Goal: Contribute content

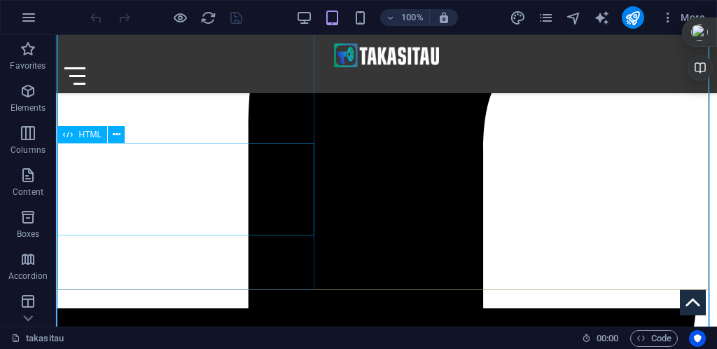
scroll to position [653, 0]
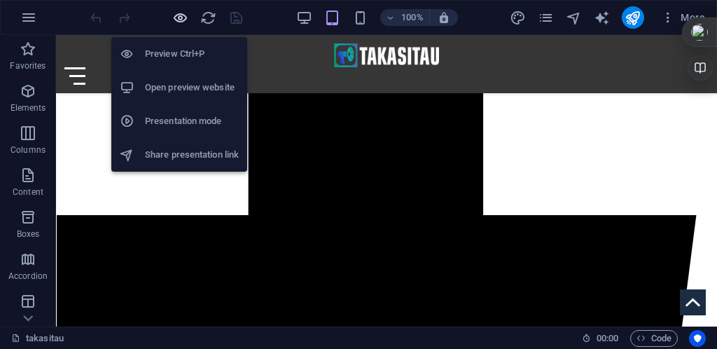
click at [180, 19] on icon "button" at bounding box center [180, 18] width 16 height 16
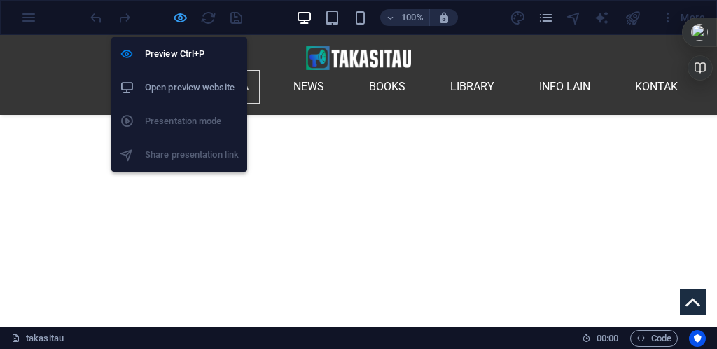
scroll to position [854, 0]
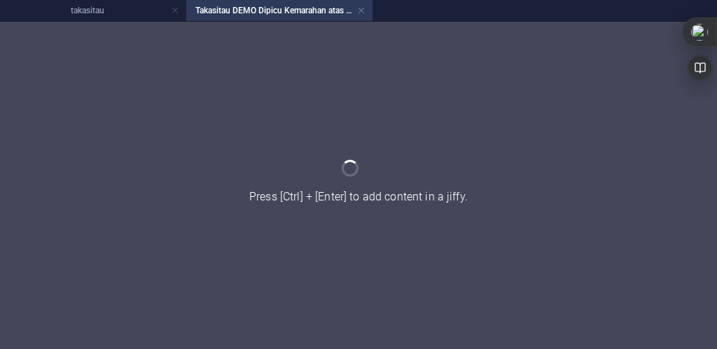
scroll to position [0, 0]
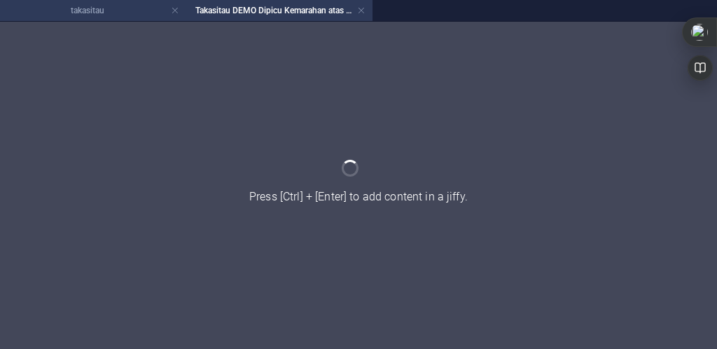
click at [133, 13] on h4 "takasitau" at bounding box center [93, 10] width 186 height 15
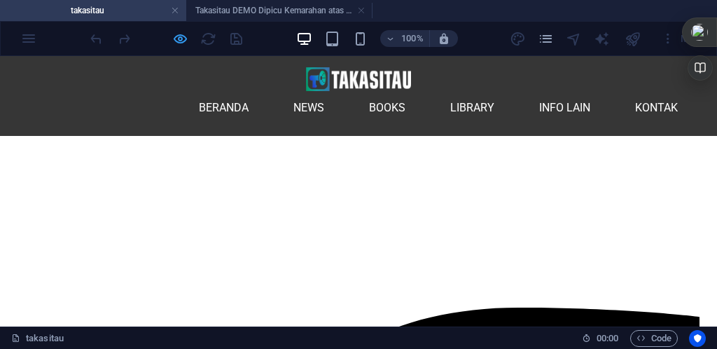
click at [178, 39] on icon "button" at bounding box center [180, 39] width 16 height 16
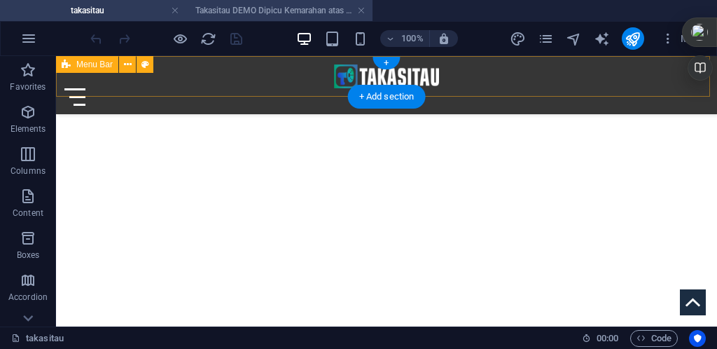
scroll to position [854, 0]
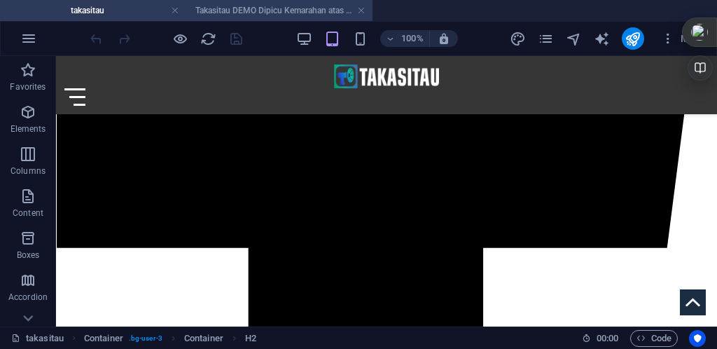
click at [259, 13] on h4 "Takasitau DEMO Dipicu Kemarahan atas Kurangnya EMPATI Anggota DPR" at bounding box center [279, 10] width 186 height 15
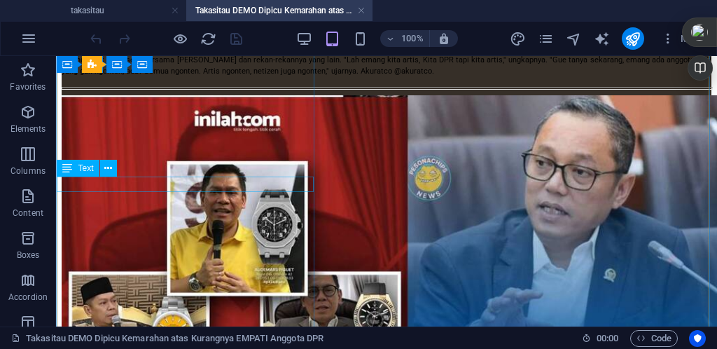
scroll to position [1026, 0]
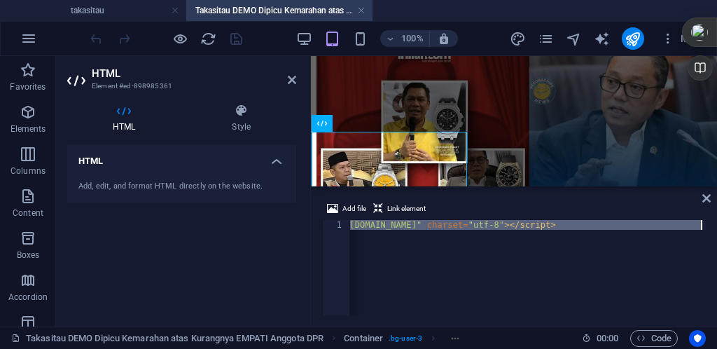
scroll to position [0, 2927]
drag, startPoint x: 353, startPoint y: 224, endPoint x: 716, endPoint y: 225, distance: 362.6
click at [716, 225] on div "Add file Link element <blockquote class="twitter-tweet" data-media-max-width="5…" at bounding box center [514, 257] width 406 height 137
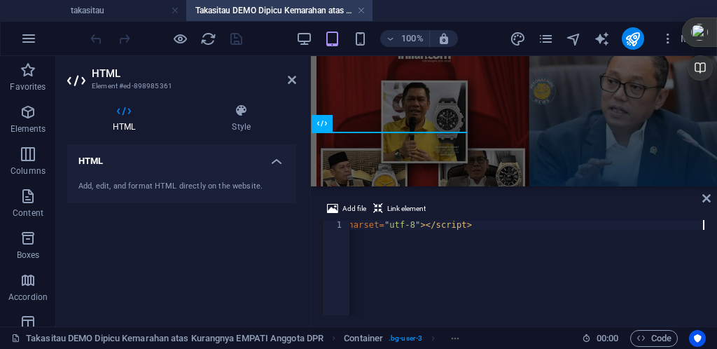
scroll to position [0, 2762]
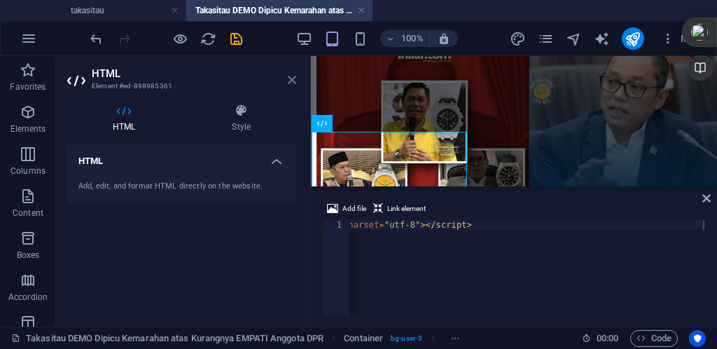
click at [293, 83] on icon at bounding box center [292, 79] width 8 height 11
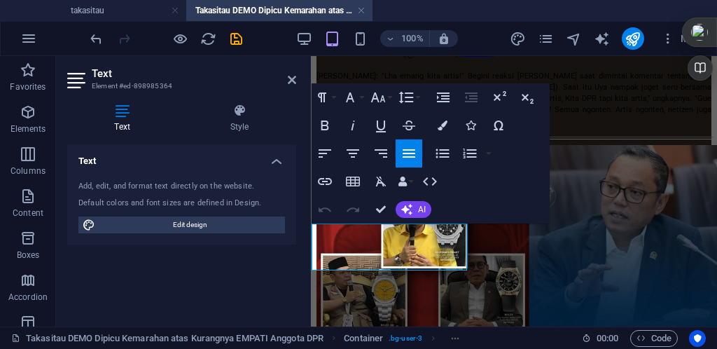
scroll to position [1131, 0]
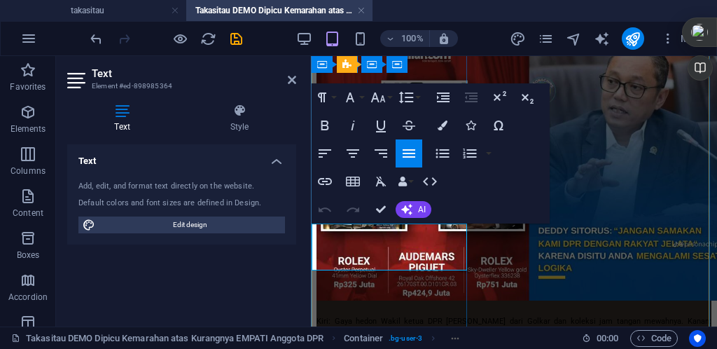
drag, startPoint x: 327, startPoint y: 225, endPoint x: 393, endPoint y: 266, distance: 77.7
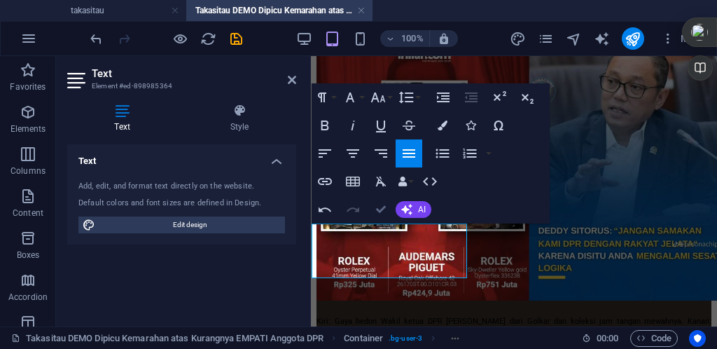
scroll to position [985, 0]
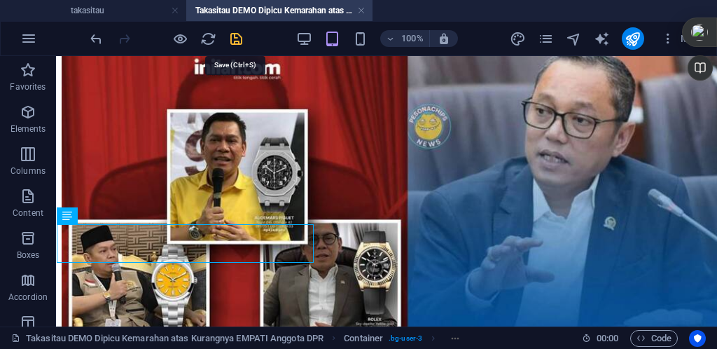
click at [237, 35] on icon "save" at bounding box center [236, 39] width 16 height 16
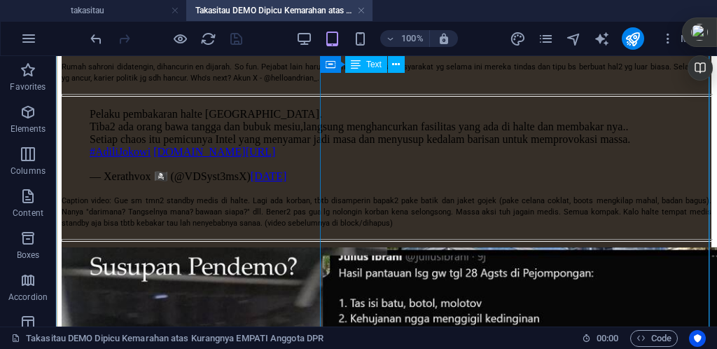
scroll to position [2100, 0]
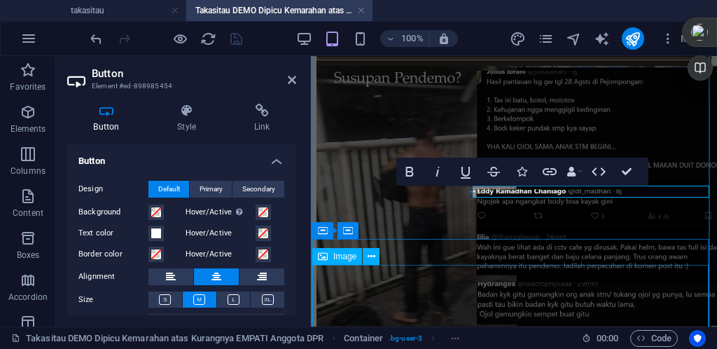
scroll to position [2996, 0]
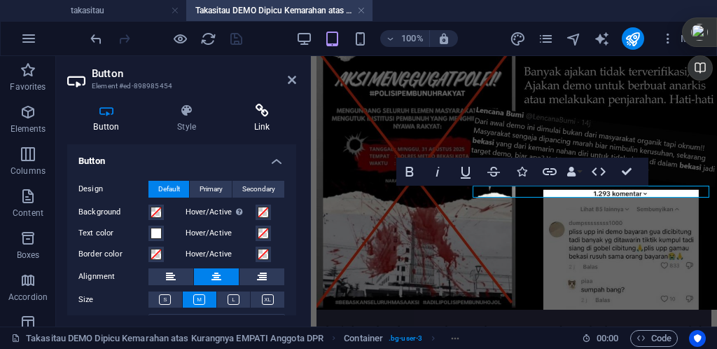
click at [266, 108] on icon at bounding box center [261, 111] width 69 height 14
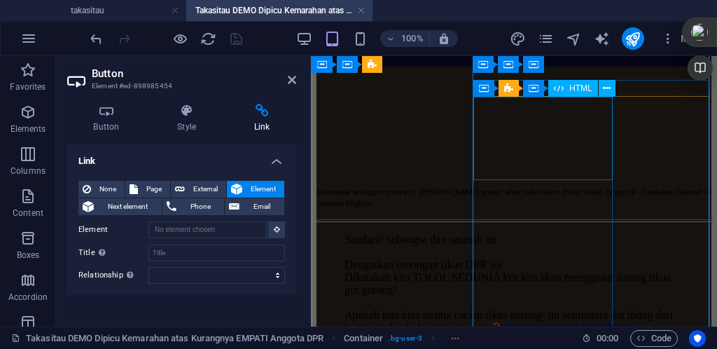
scroll to position [9, 0]
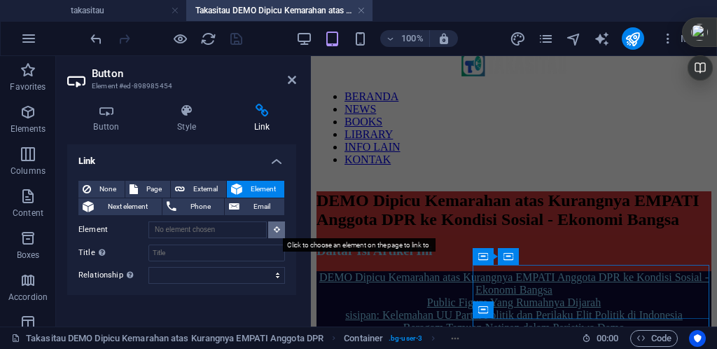
click at [274, 230] on icon at bounding box center [277, 228] width 6 height 7
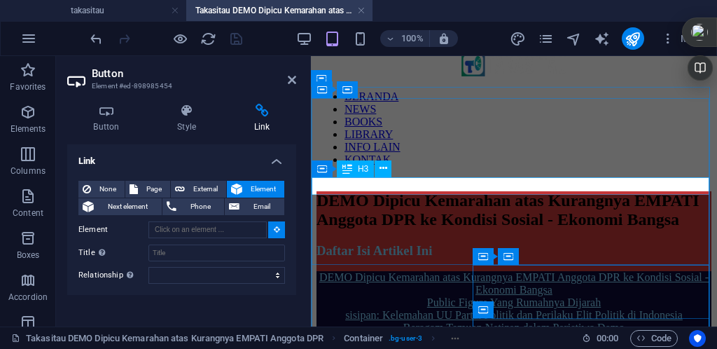
click at [487, 243] on div "Daftar Isi Artikel Ini" at bounding box center [513, 250] width 395 height 15
type input "#ed-898985265"
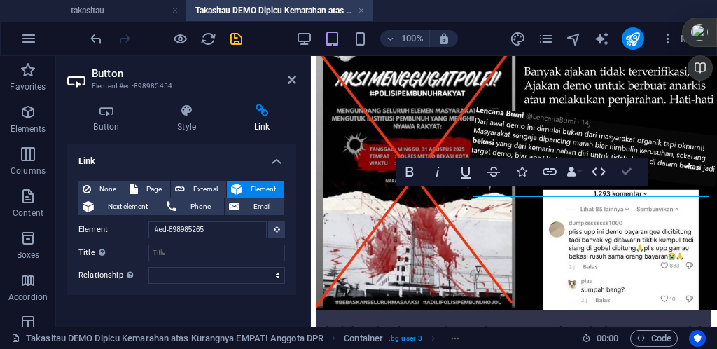
scroll to position [2187, 0]
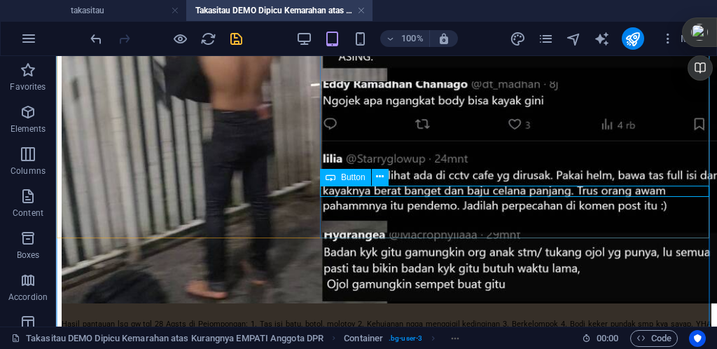
click at [378, 178] on icon at bounding box center [380, 176] width 8 height 15
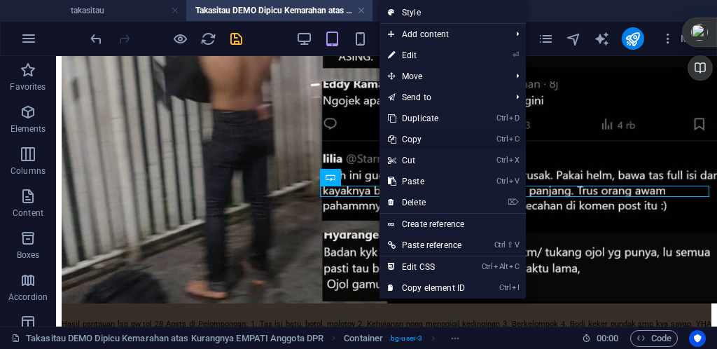
click at [409, 140] on link "Ctrl C Copy" at bounding box center [426, 139] width 94 height 21
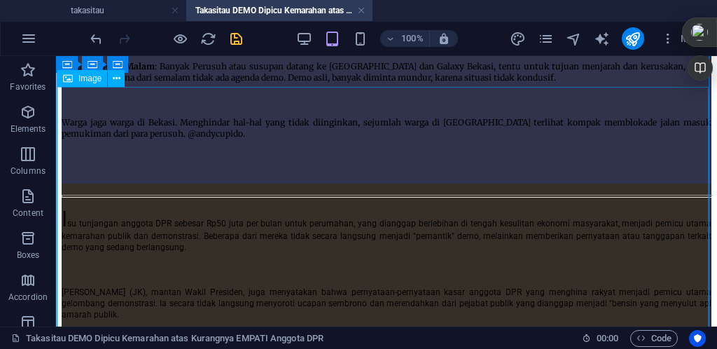
scroll to position [3400, 0]
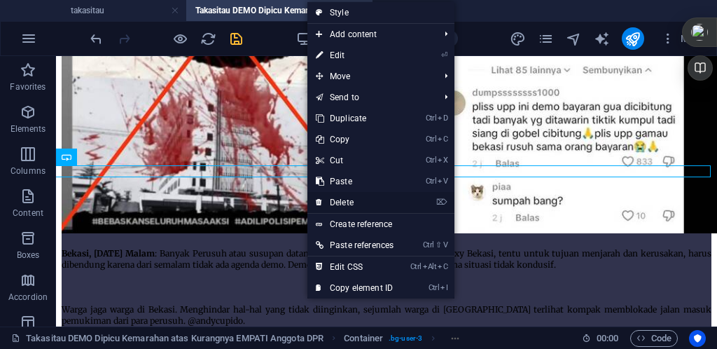
click at [349, 204] on link "⌦ Delete" at bounding box center [354, 202] width 94 height 21
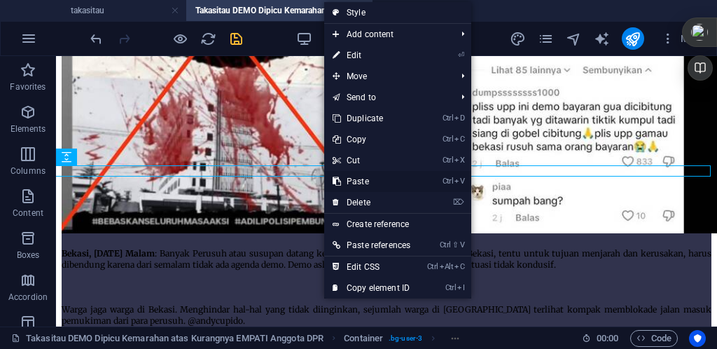
click at [372, 181] on link "Ctrl V Paste" at bounding box center [371, 181] width 94 height 21
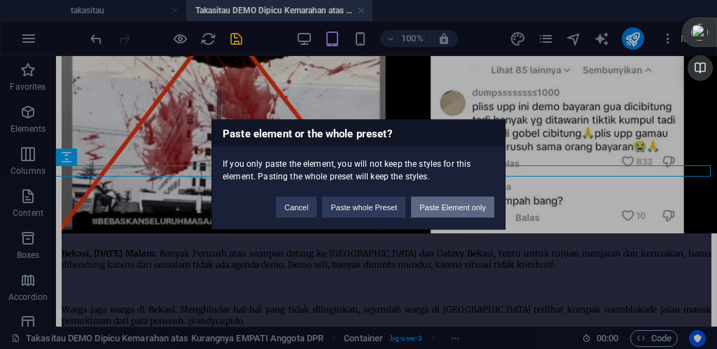
click at [459, 212] on button "Paste Element only" at bounding box center [452, 207] width 83 height 21
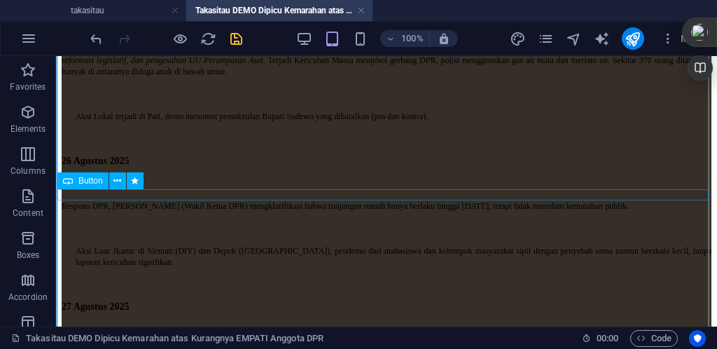
scroll to position [4753, 0]
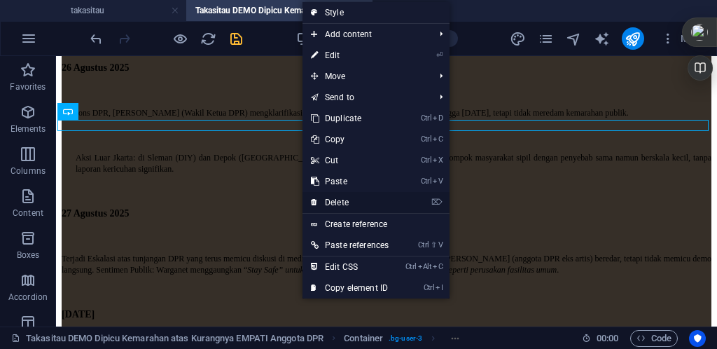
click at [347, 201] on link "⌦ Delete" at bounding box center [349, 202] width 94 height 21
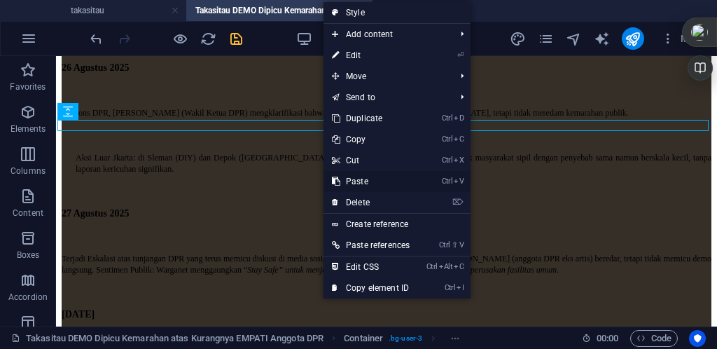
click at [359, 178] on link "Ctrl V Paste" at bounding box center [370, 181] width 94 height 21
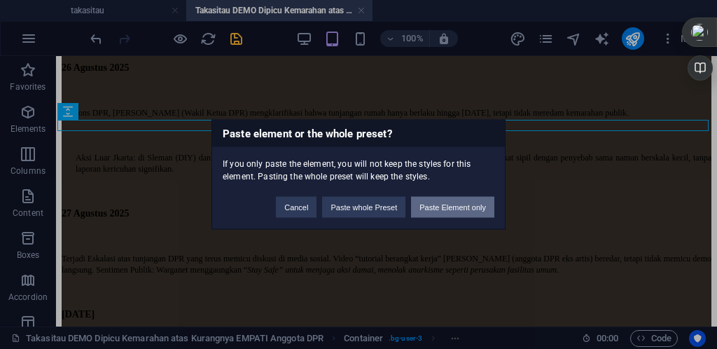
click at [444, 204] on button "Paste Element only" at bounding box center [452, 207] width 83 height 21
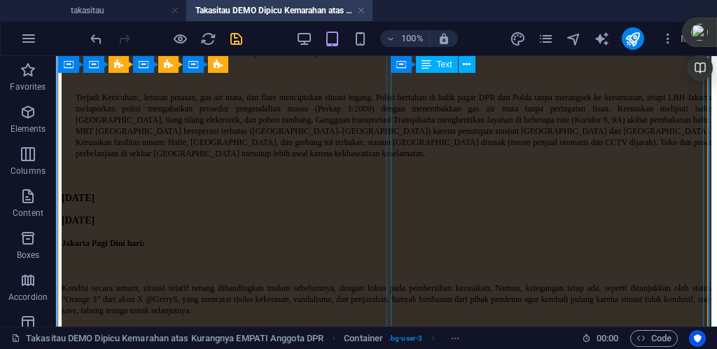
scroll to position [5814, 0]
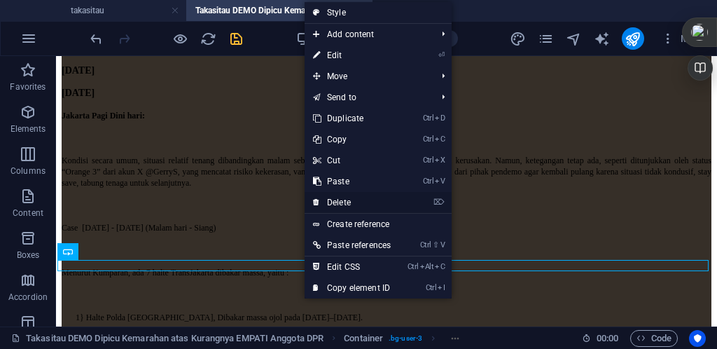
click at [343, 202] on link "⌦ Delete" at bounding box center [351, 202] width 94 height 21
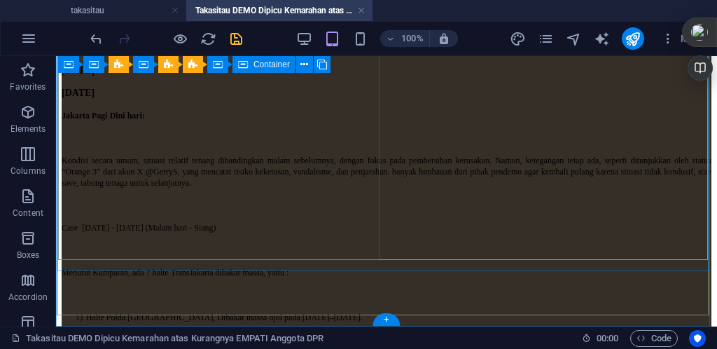
scroll to position [5802, 0]
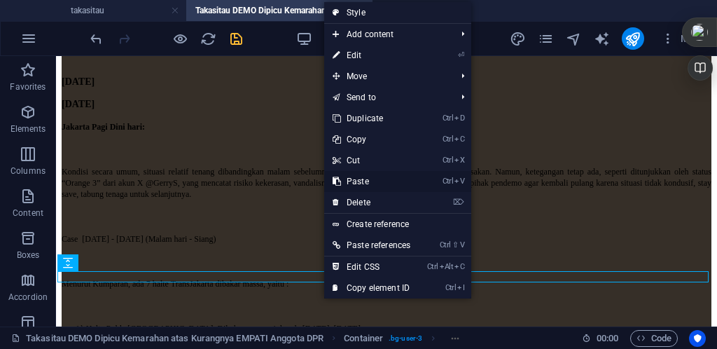
click at [362, 177] on link "Ctrl V Paste" at bounding box center [371, 181] width 94 height 21
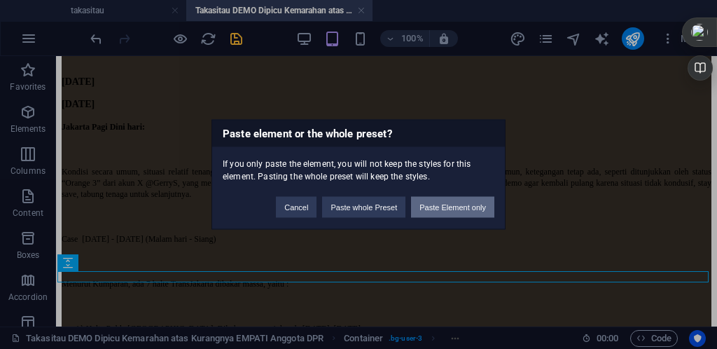
click at [435, 208] on button "Paste Element only" at bounding box center [452, 207] width 83 height 21
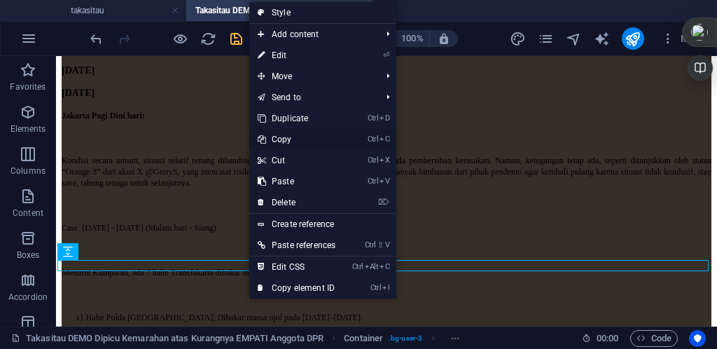
drag, startPoint x: 288, startPoint y: 139, endPoint x: 232, endPoint y: 84, distance: 78.7
click at [288, 139] on link "Ctrl C Copy" at bounding box center [296, 139] width 94 height 21
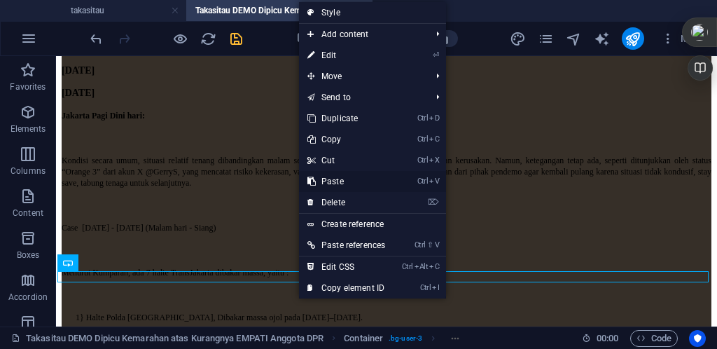
click at [331, 176] on link "Ctrl V Paste" at bounding box center [346, 181] width 94 height 21
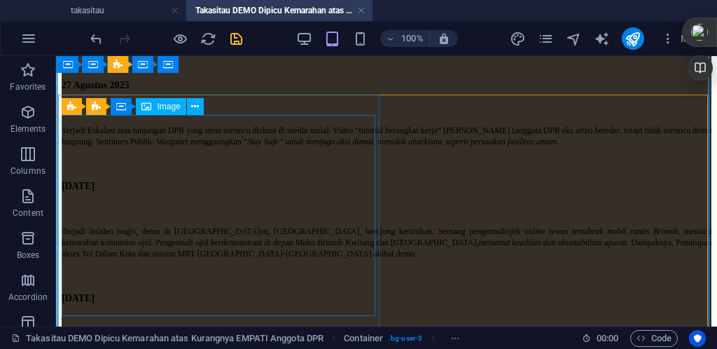
scroll to position [4601, 0]
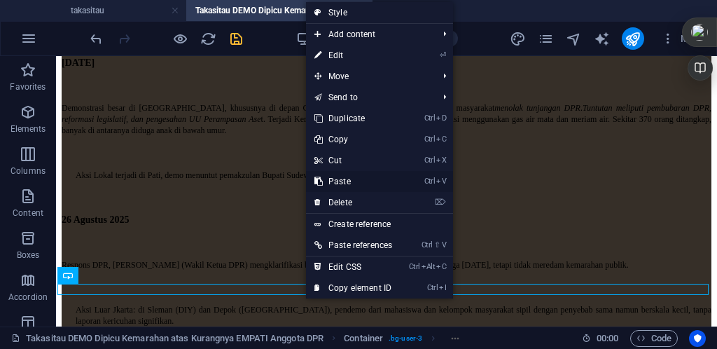
click at [338, 181] on link "Ctrl V Paste" at bounding box center [353, 181] width 94 height 21
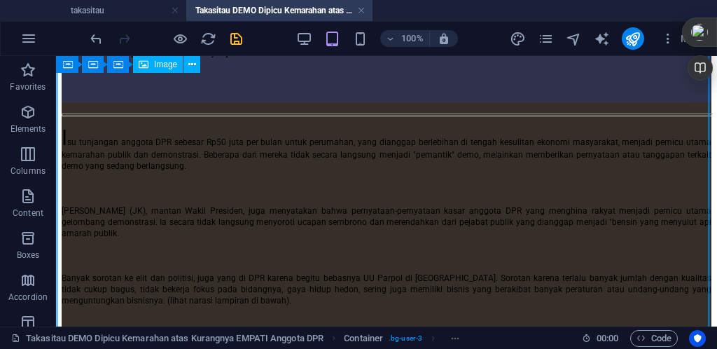
scroll to position [3434, 0]
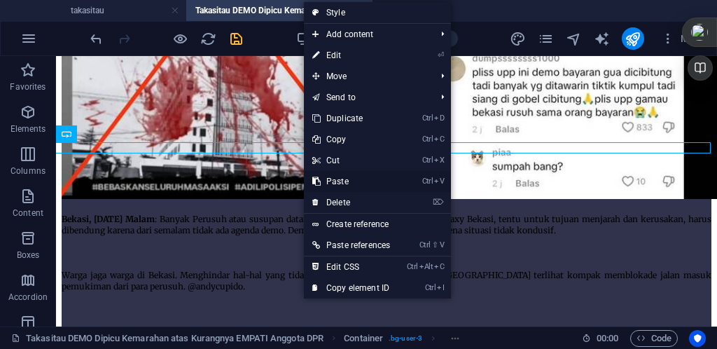
click at [342, 181] on link "Ctrl V Paste" at bounding box center [351, 181] width 94 height 21
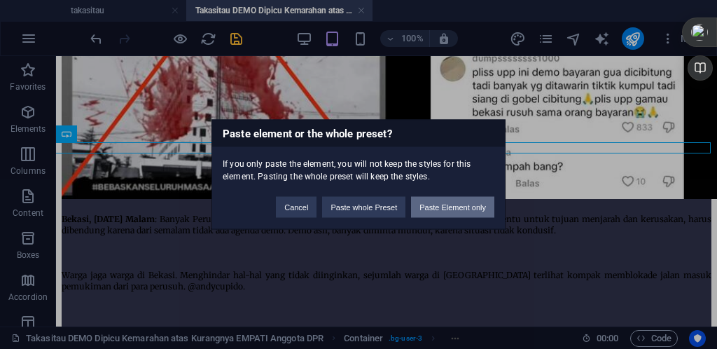
click at [440, 204] on button "Paste Element only" at bounding box center [452, 207] width 83 height 21
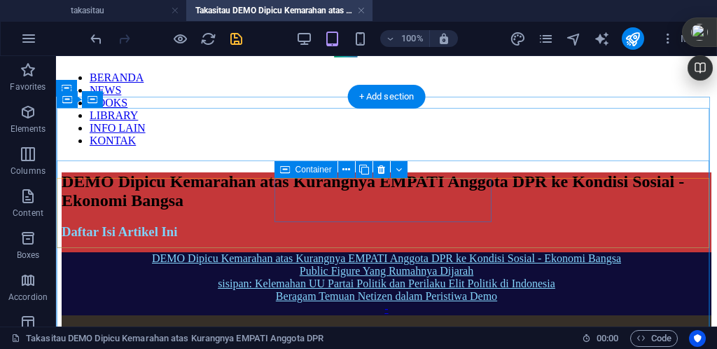
scroll to position [0, 0]
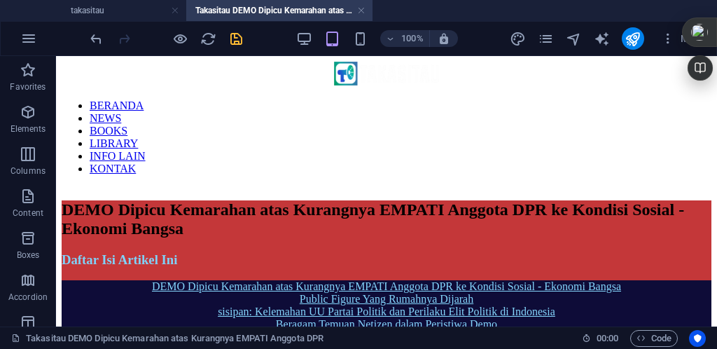
click at [248, 36] on div "100% More" at bounding box center [398, 38] width 623 height 22
click at [241, 38] on icon "save" at bounding box center [236, 39] width 16 height 16
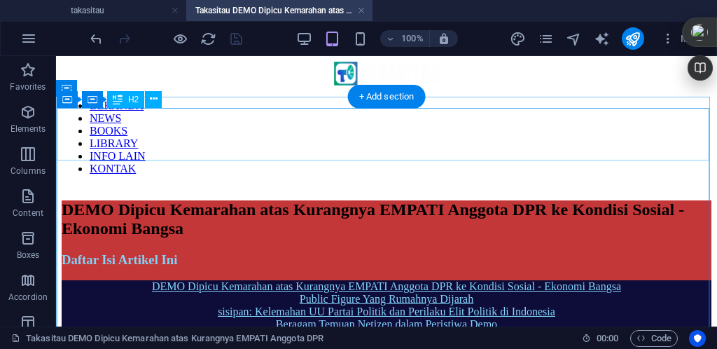
scroll to position [93, 0]
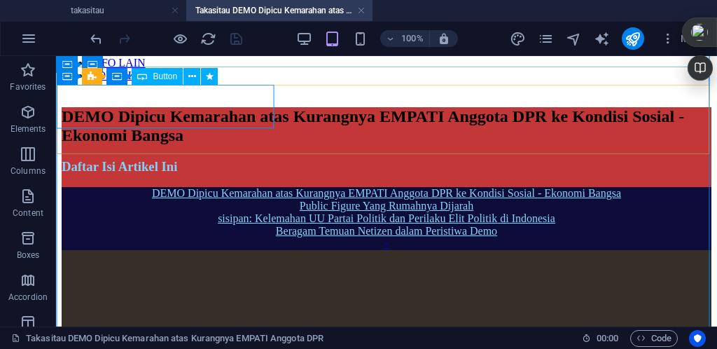
click at [218, 187] on div "DEMO Dipicu Kemarahan atas Kurangnya EMPATI Anggota DPR ke Kondisi Sosial - Eko…" at bounding box center [387, 193] width 650 height 13
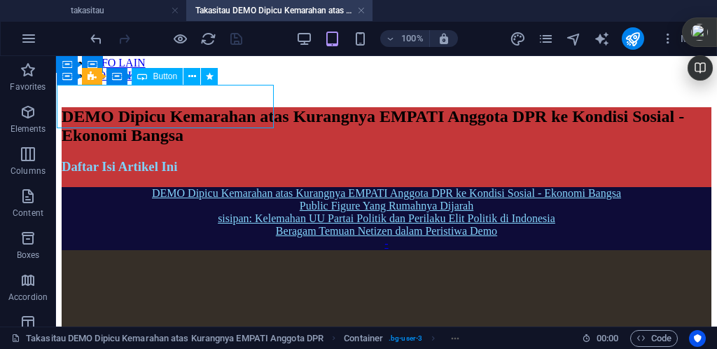
scroll to position [0, 0]
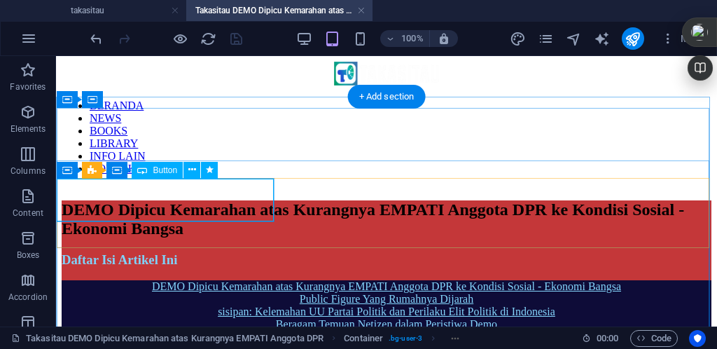
click at [212, 280] on div "DEMO Dipicu Kemarahan atas Kurangnya EMPATI Anggota DPR ke Kondisi Sosial - Eko…" at bounding box center [387, 286] width 650 height 13
select select "px"
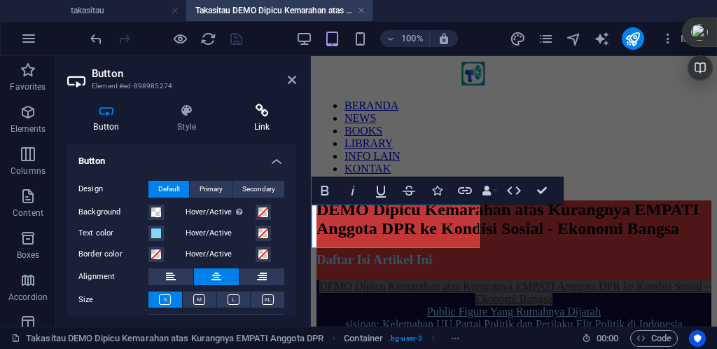
click at [269, 106] on icon at bounding box center [261, 111] width 69 height 14
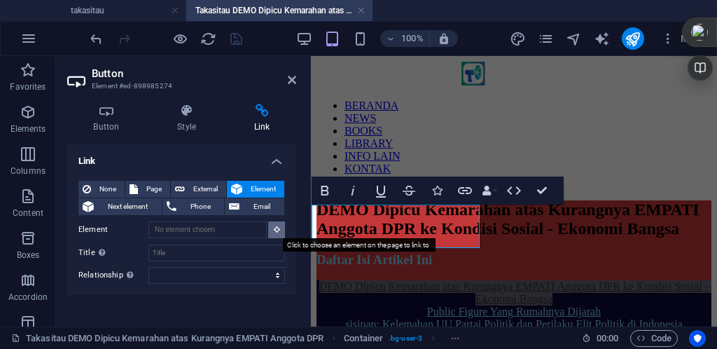
click at [276, 229] on icon at bounding box center [277, 228] width 6 height 7
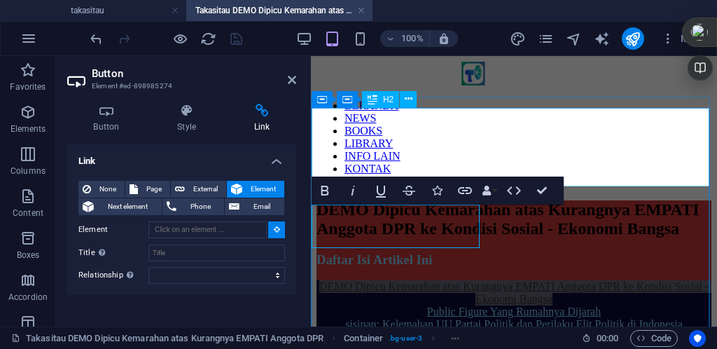
click at [542, 200] on div "DEMO Dipicu Kemarahan atas Kurangnya EMPATI Anggota DPR ke Kondisi Sosial - Eko…" at bounding box center [513, 219] width 395 height 38
type input "#ed-898985259"
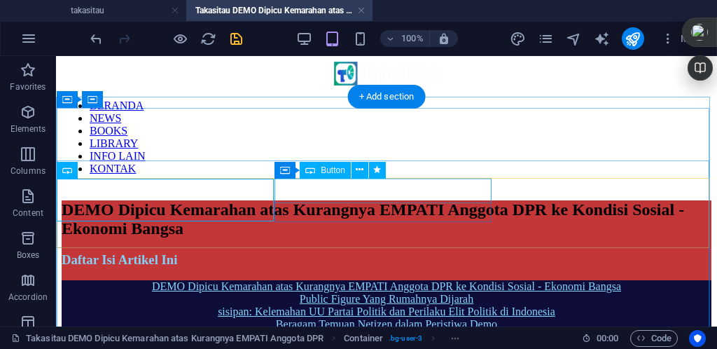
click at [401, 293] on div "Public Figure Yang Rumahnya Dijarah" at bounding box center [387, 299] width 650 height 13
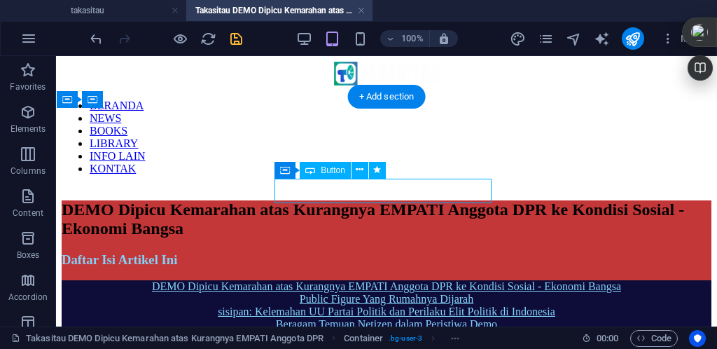
click at [401, 293] on div "Public Figure Yang Rumahnya Dijarah" at bounding box center [387, 299] width 650 height 13
select select "px"
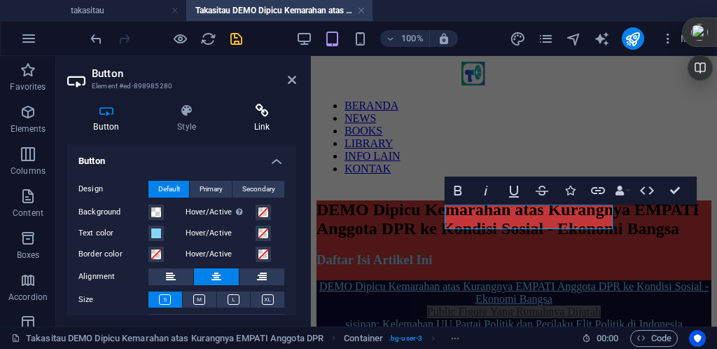
click at [262, 111] on icon at bounding box center [261, 111] width 69 height 14
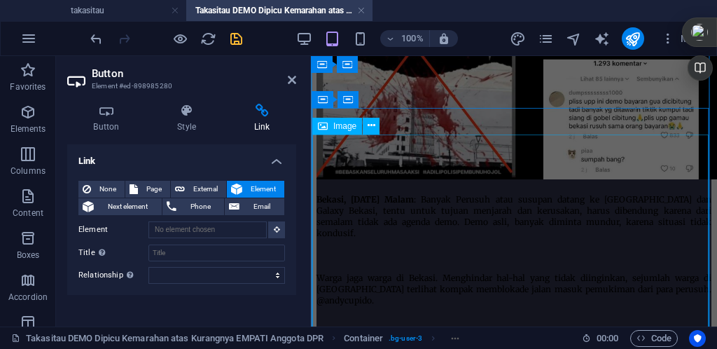
scroll to position [3080, 0]
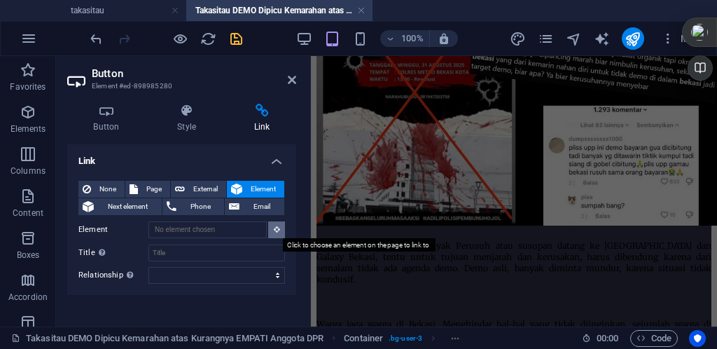
click at [274, 229] on icon at bounding box center [277, 228] width 6 height 7
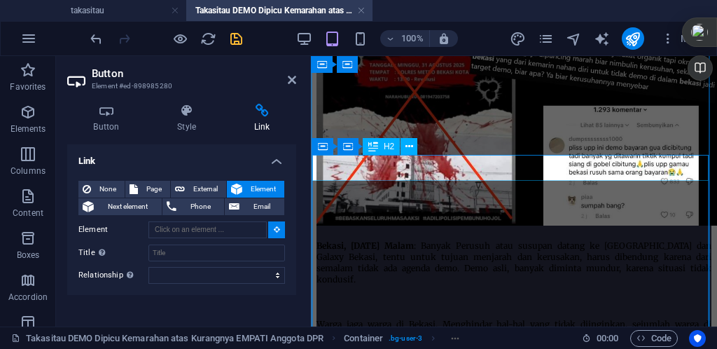
type input "#ed-898985469"
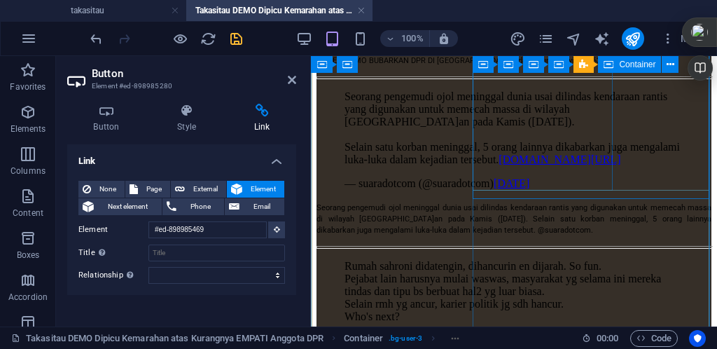
scroll to position [25, 0]
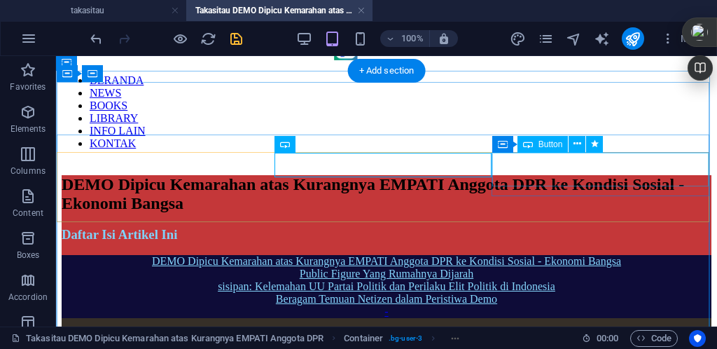
click at [612, 280] on div "sisipan: Kelemahan UU Partai Politik dan Perilaku Elit Politik di Indonesia" at bounding box center [387, 286] width 650 height 13
select select "px"
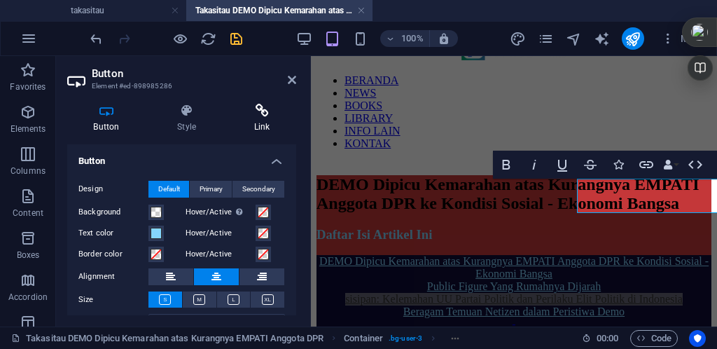
click at [260, 115] on icon at bounding box center [261, 111] width 69 height 14
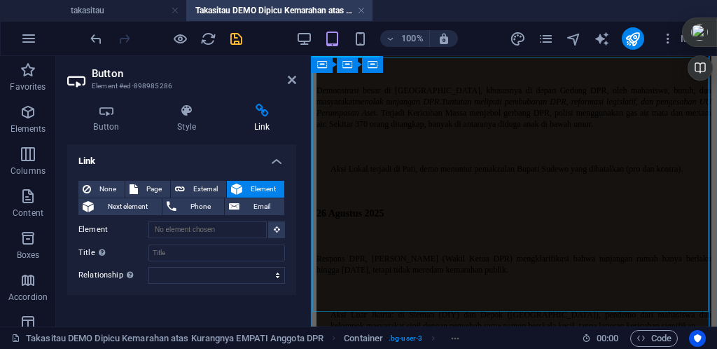
scroll to position [4386, 0]
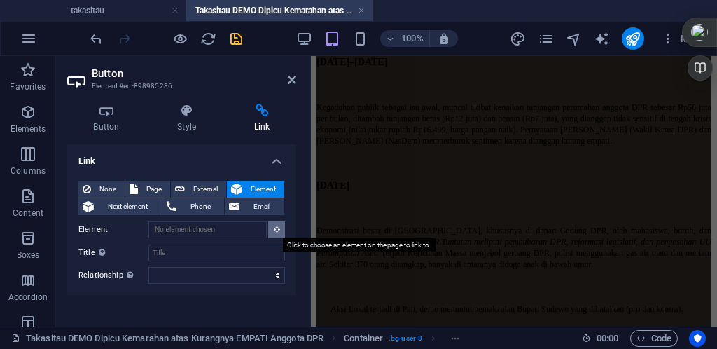
click at [274, 227] on icon at bounding box center [277, 228] width 6 height 7
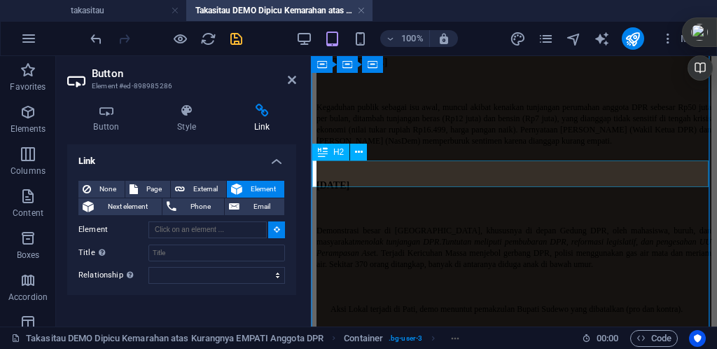
type input "#ed-898985637"
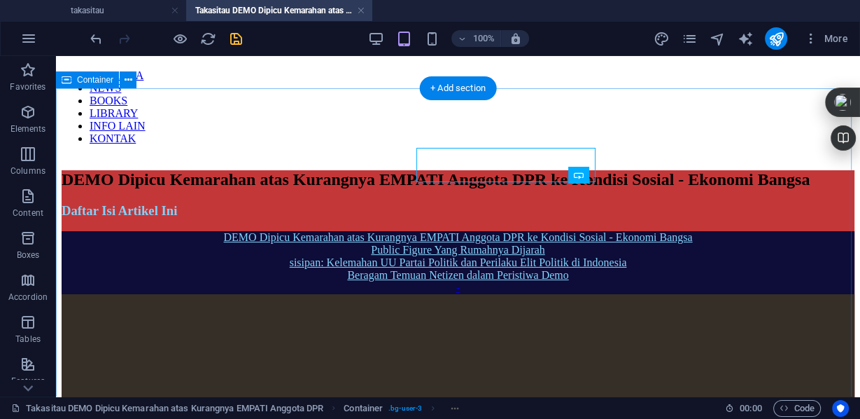
scroll to position [27, 0]
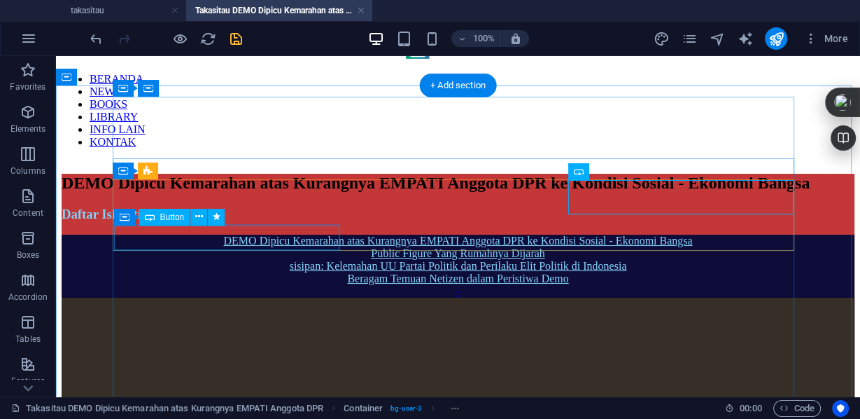
click at [276, 272] on div "Beragam Temuan Netizen dalam Peristiwa Demo" at bounding box center [458, 278] width 793 height 13
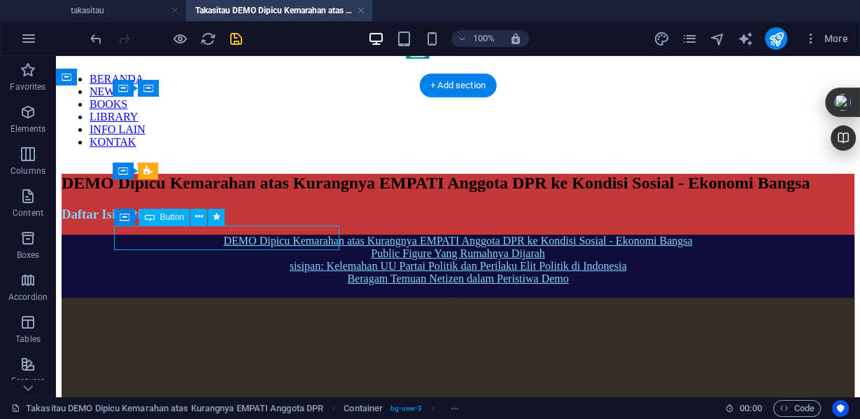
click at [276, 272] on div "Beragam Temuan Netizen dalam Peristiwa Demo" at bounding box center [458, 278] width 793 height 13
select select "px"
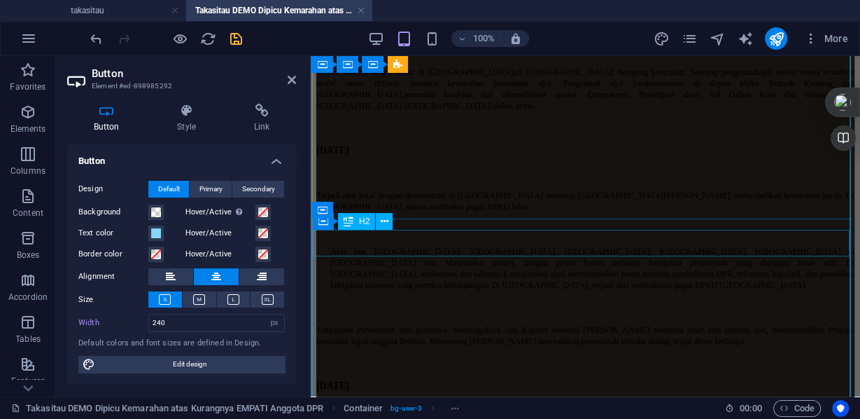
scroll to position [5066, 0]
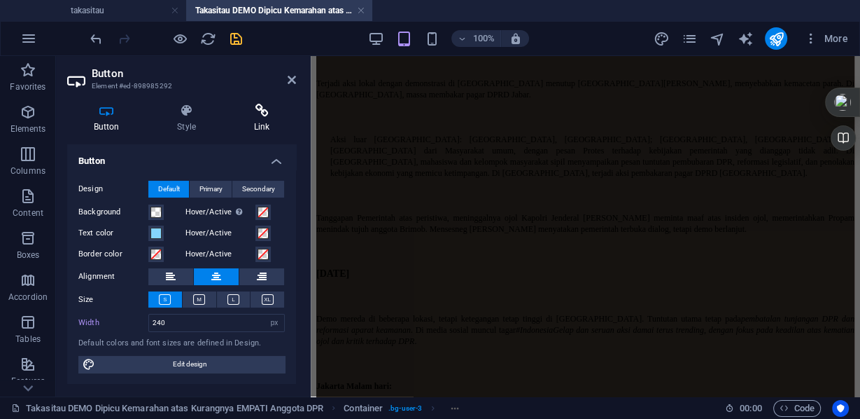
click at [262, 115] on icon at bounding box center [261, 111] width 69 height 14
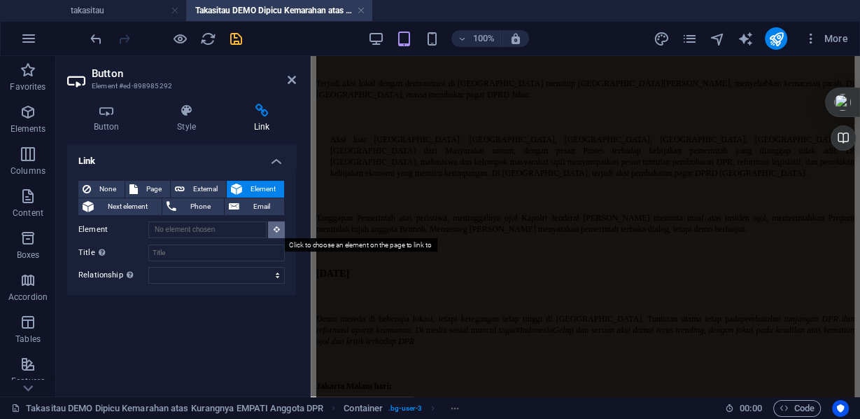
click at [275, 230] on icon at bounding box center [277, 228] width 6 height 7
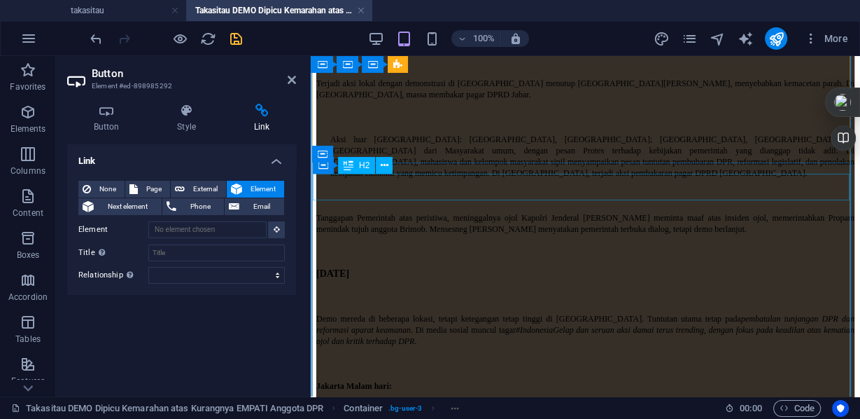
type input "#ed-898985673"
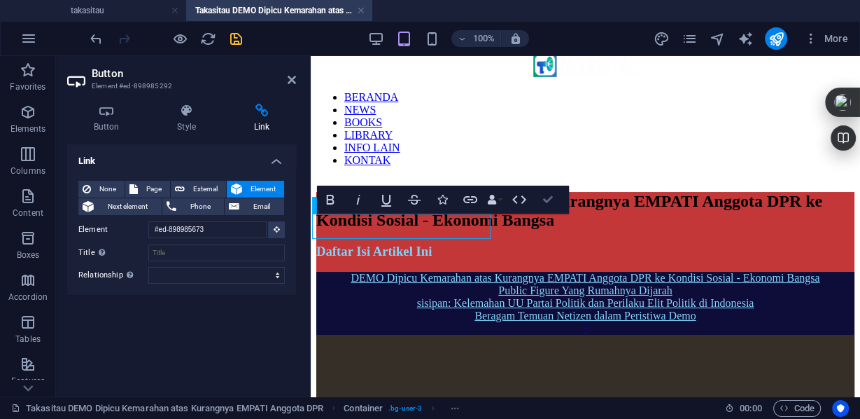
scroll to position [24, 0]
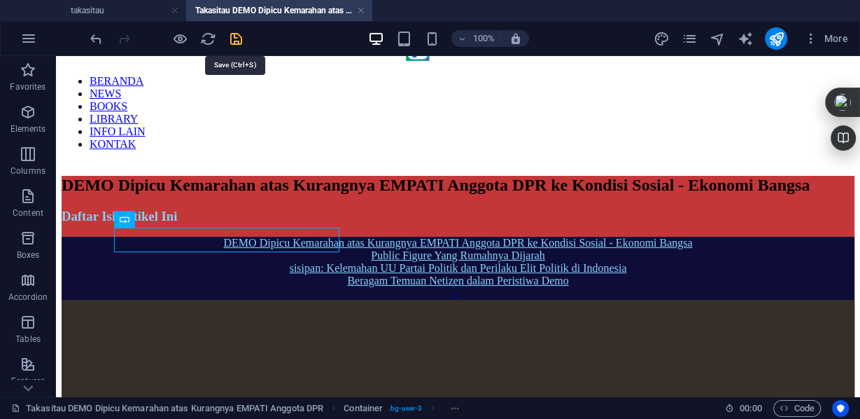
click at [239, 35] on icon "save" at bounding box center [236, 39] width 16 height 16
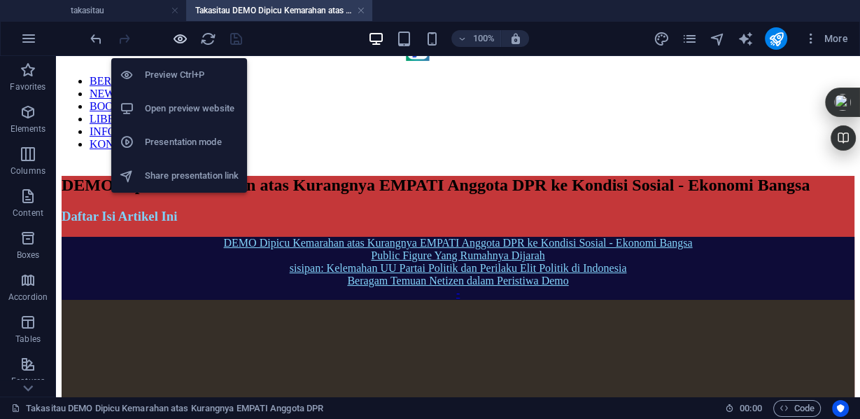
click at [178, 33] on icon "button" at bounding box center [180, 39] width 16 height 16
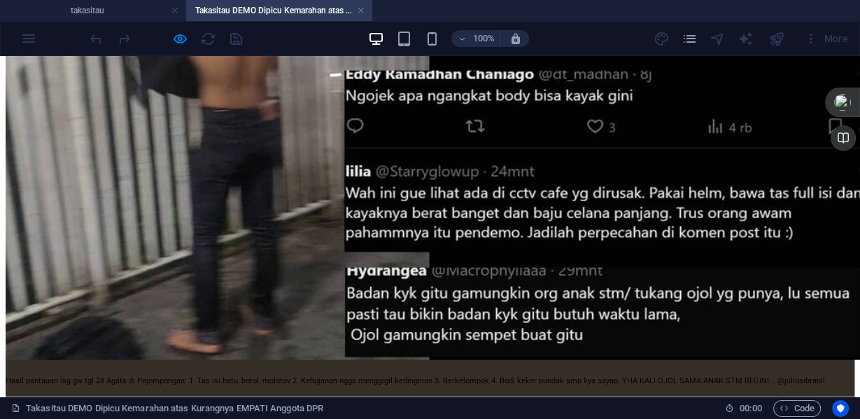
scroll to position [2824, 0]
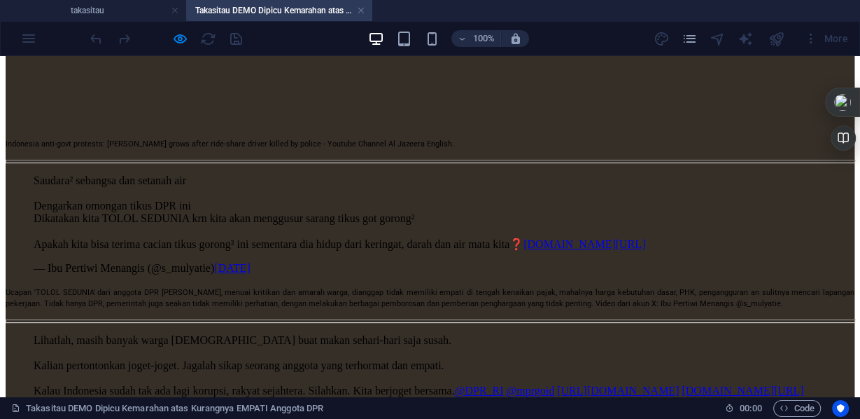
scroll to position [73, 0]
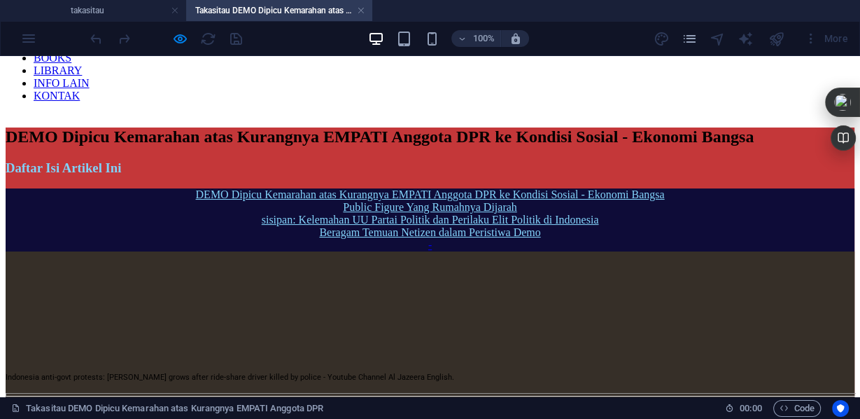
click at [395, 201] on link "Public Figure Yang Rumahnya Dijarah" at bounding box center [430, 207] width 174 height 12
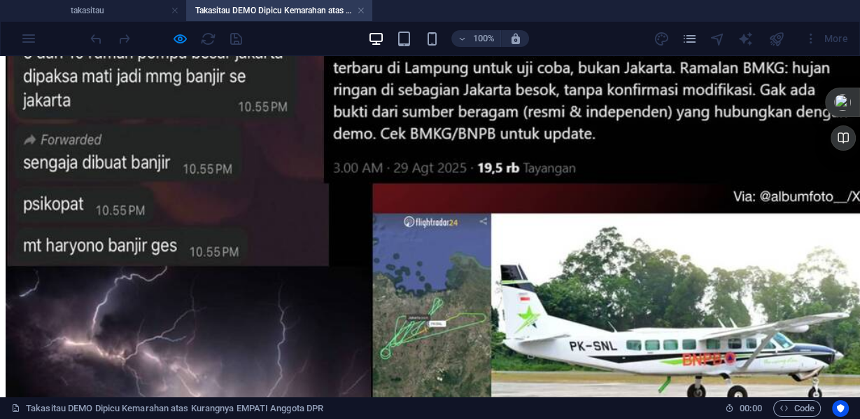
scroll to position [2944, 0]
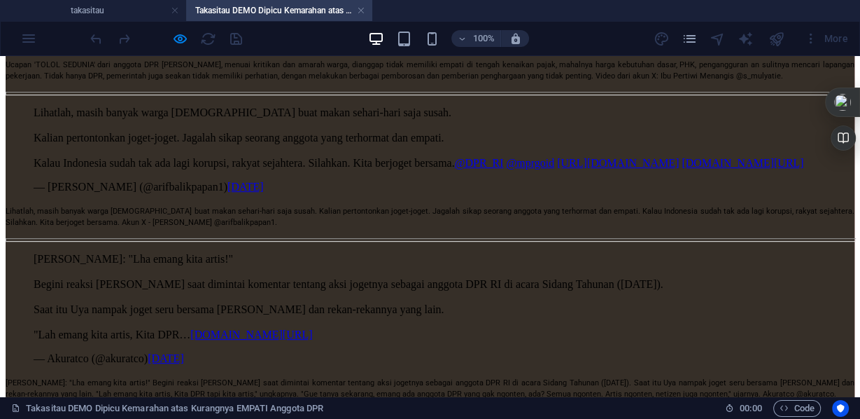
scroll to position [0, 0]
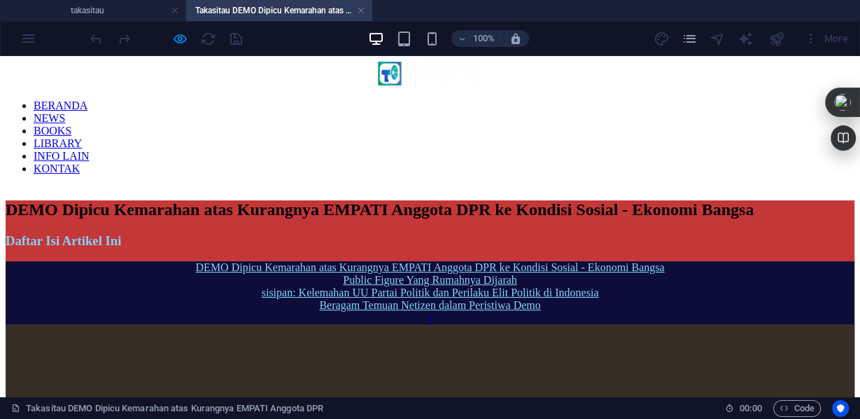
click at [599, 286] on link "sisipan: Kelemahan UU Partai Politik dan Perilaku Elit Politik di Indonesia" at bounding box center [430, 292] width 337 height 12
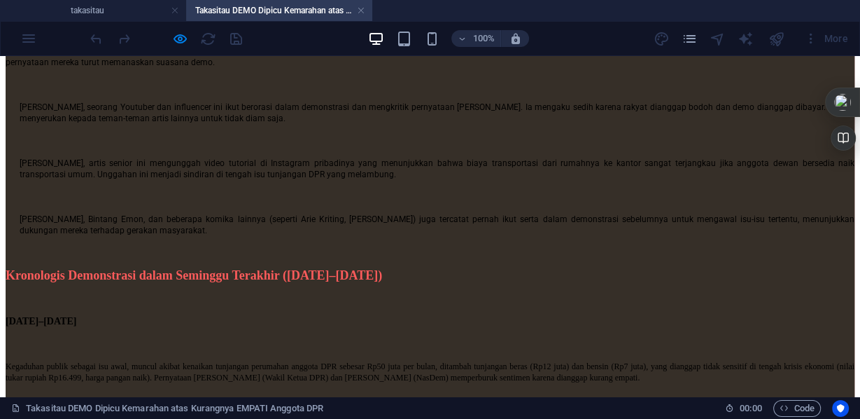
scroll to position [4484, 0]
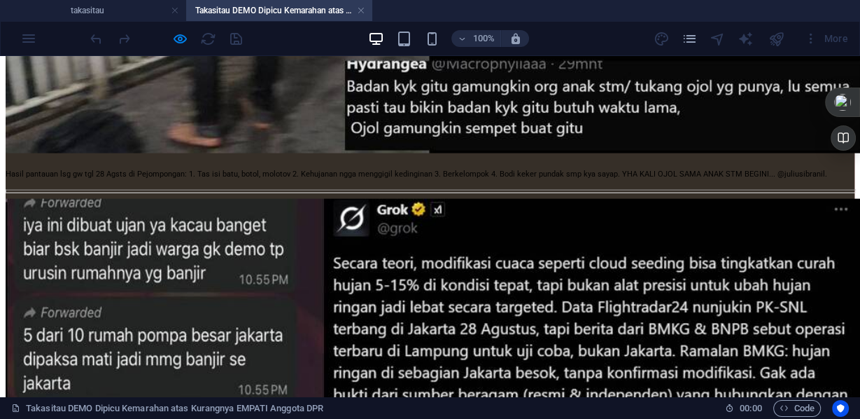
scroll to position [0, 0]
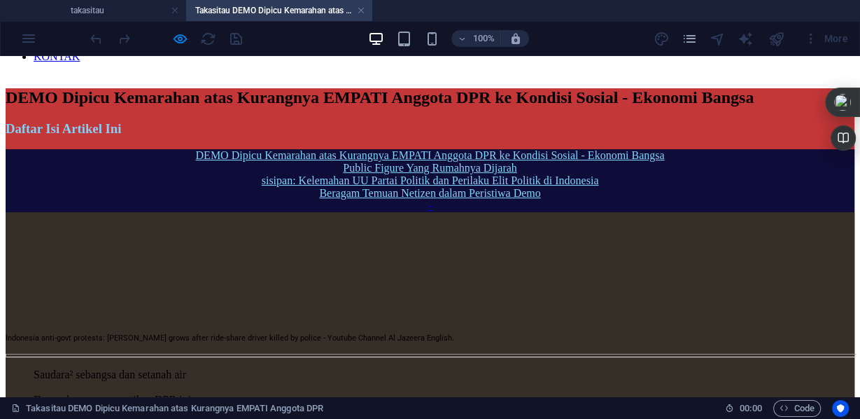
click at [319, 187] on link "Beragam Temuan Netizen dalam Peristiwa Demo" at bounding box center [429, 193] width 221 height 12
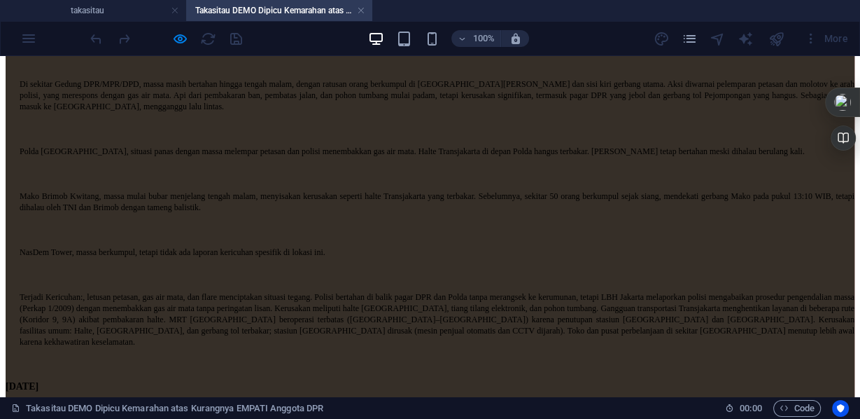
scroll to position [5900, 0]
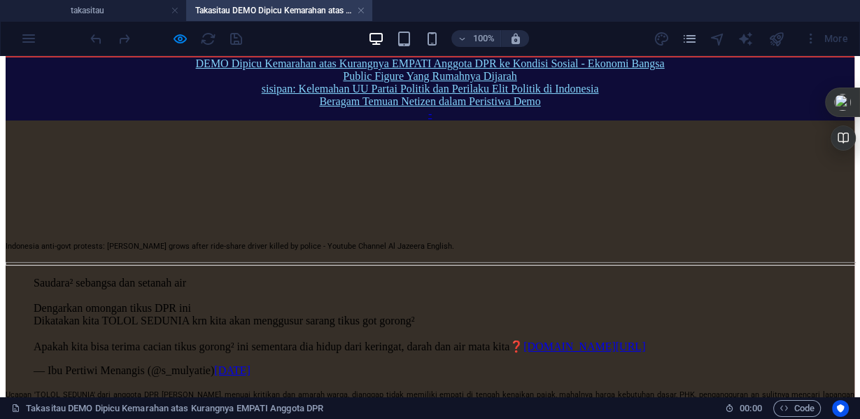
scroll to position [0, 0]
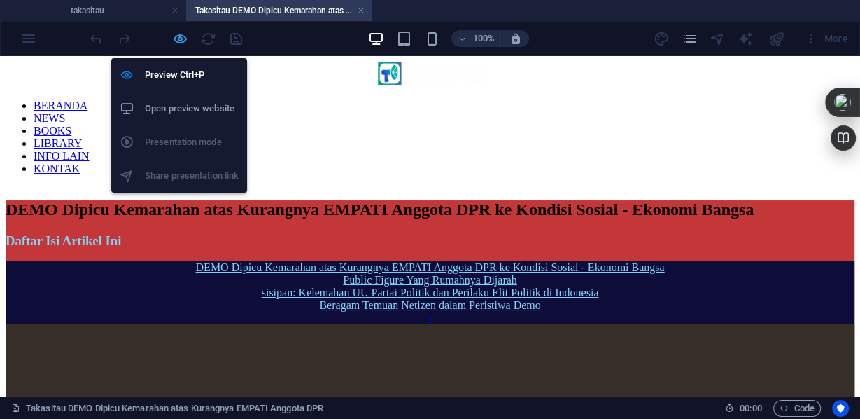
click at [176, 37] on icon "button" at bounding box center [180, 39] width 16 height 16
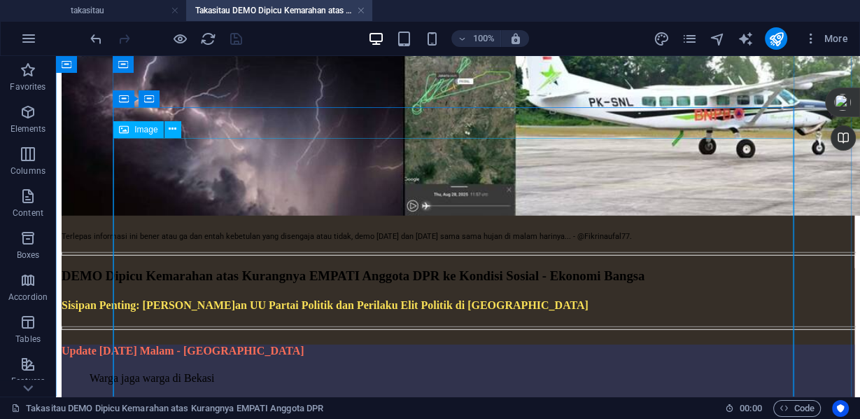
scroll to position [2800, 0]
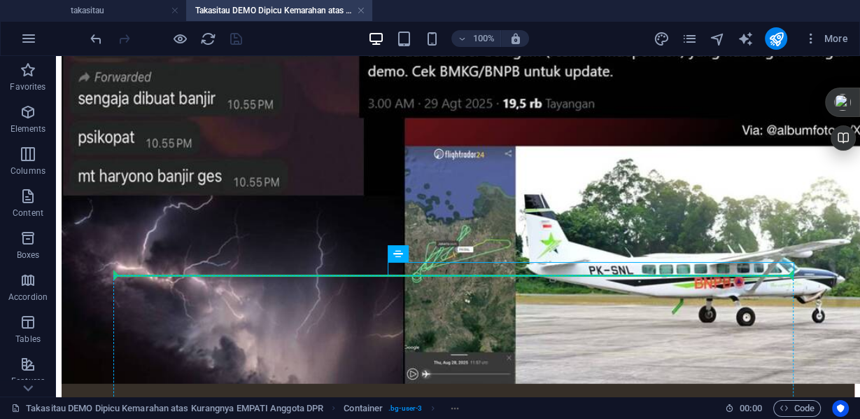
drag, startPoint x: 495, startPoint y: 309, endPoint x: 406, endPoint y: 276, distance: 95.0
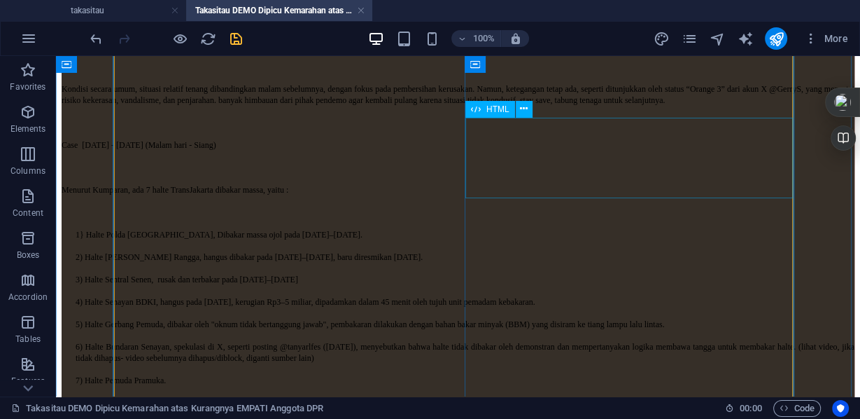
scroll to position [6025, 0]
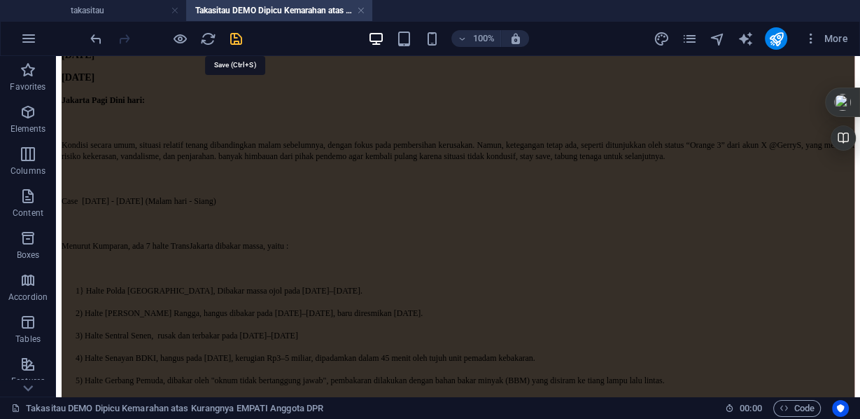
click at [232, 35] on icon "save" at bounding box center [236, 39] width 16 height 16
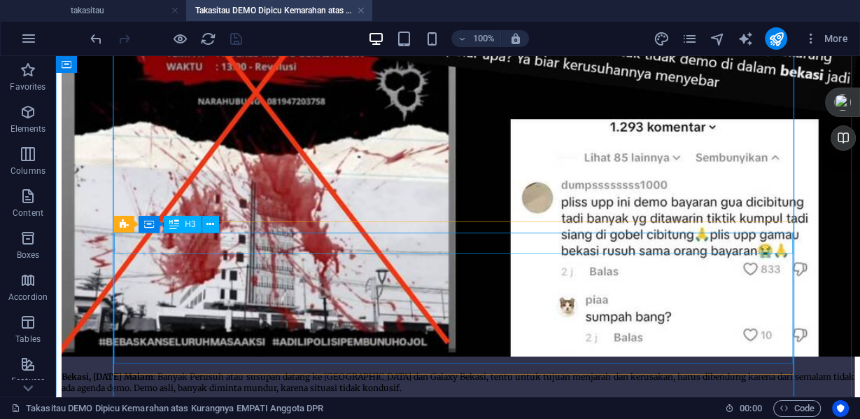
scroll to position [3640, 0]
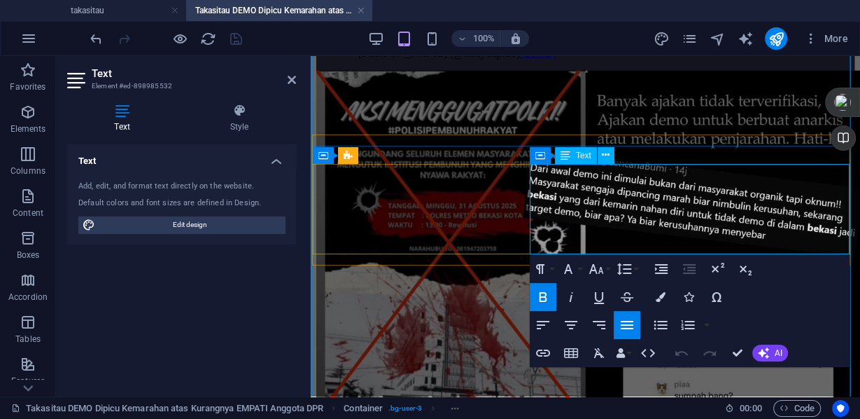
scroll to position [2923, 0]
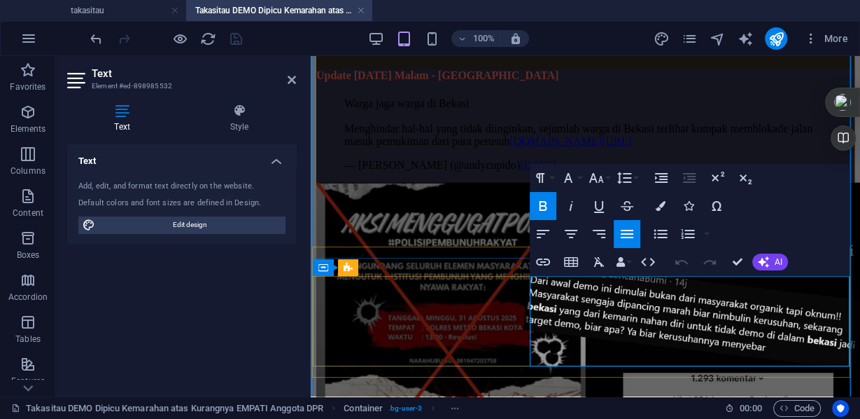
drag, startPoint x: 739, startPoint y: 279, endPoint x: 710, endPoint y: 279, distance: 28.7
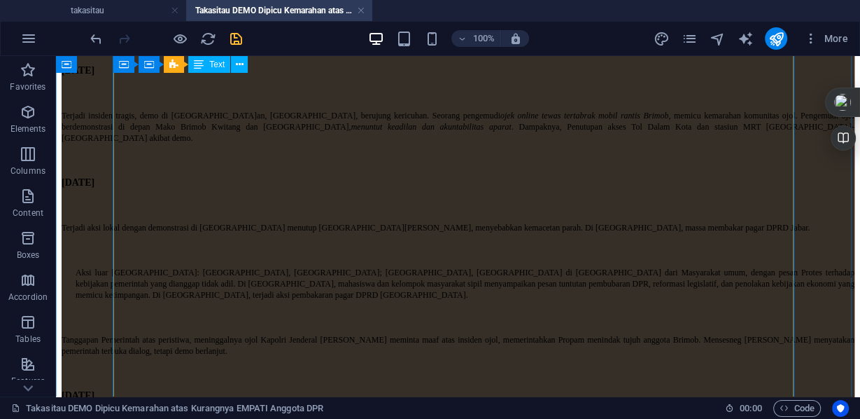
scroll to position [5338, 0]
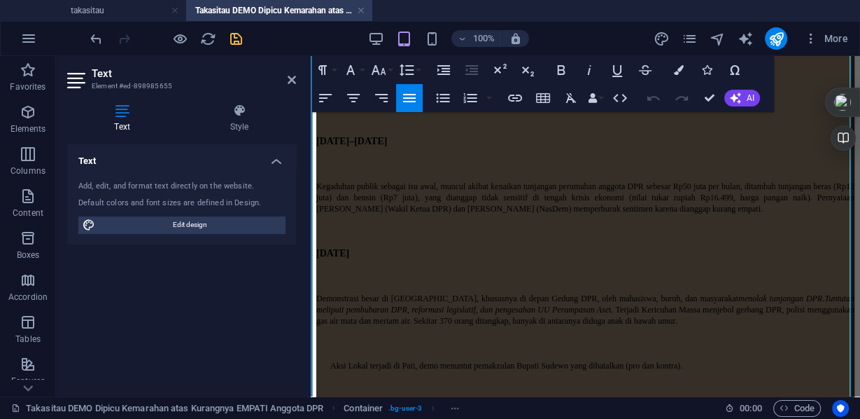
scroll to position [4470, 0]
drag, startPoint x: 698, startPoint y: 174, endPoint x: 848, endPoint y: 173, distance: 149.8
click at [558, 71] on icon "button" at bounding box center [562, 70] width 8 height 10
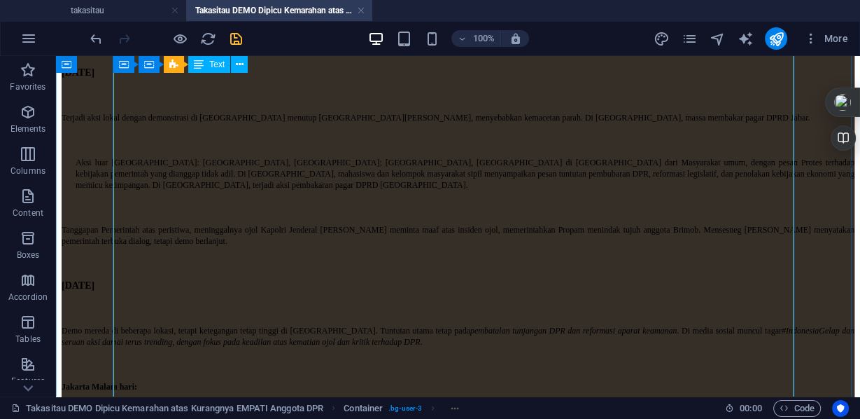
scroll to position [5112, 0]
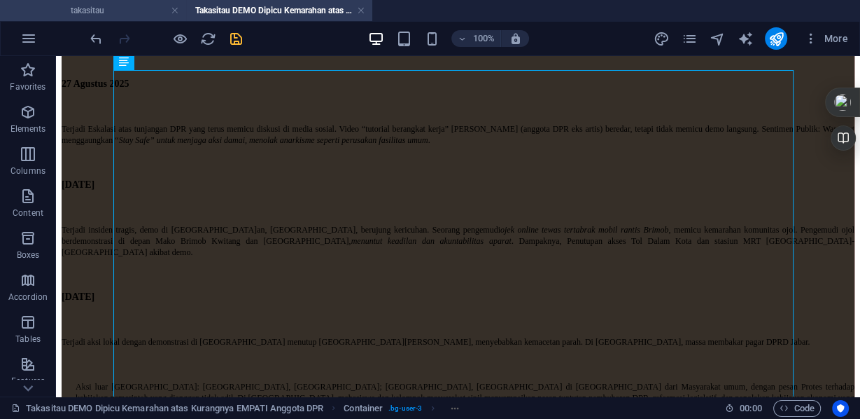
click at [95, 8] on h4 "takasitau" at bounding box center [93, 10] width 186 height 15
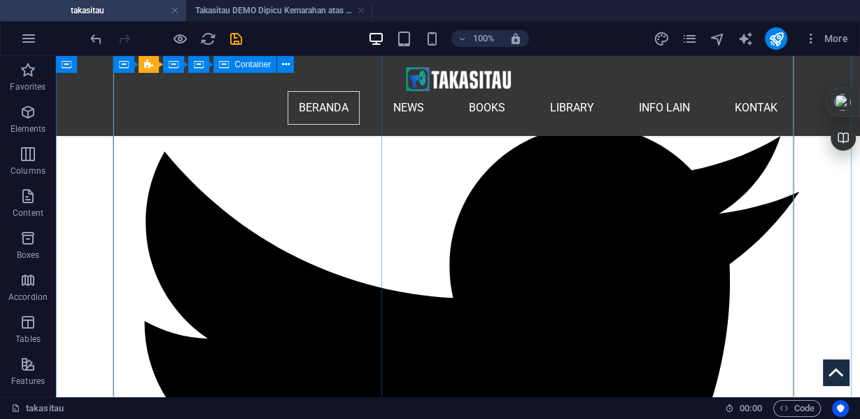
scroll to position [1863, 0]
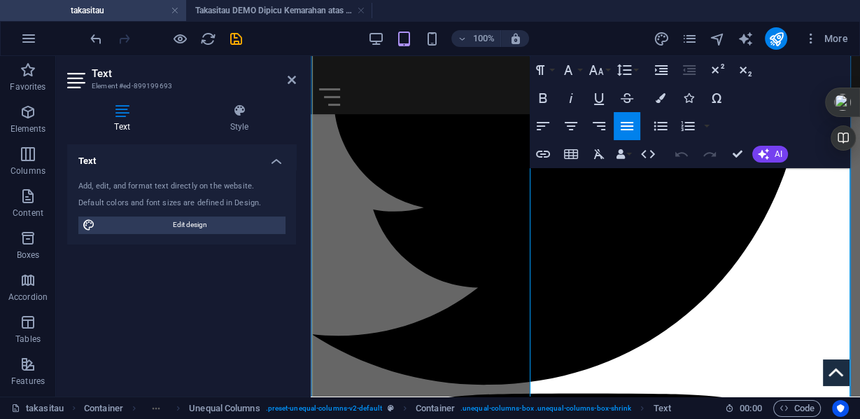
scroll to position [1519, 0]
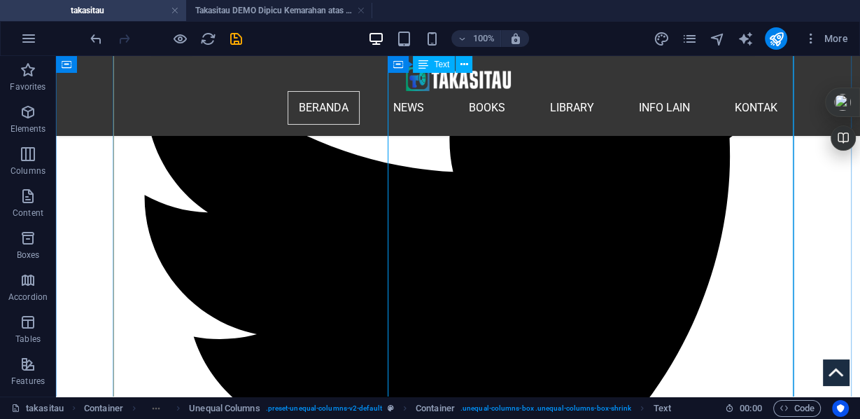
scroll to position [1901, 0]
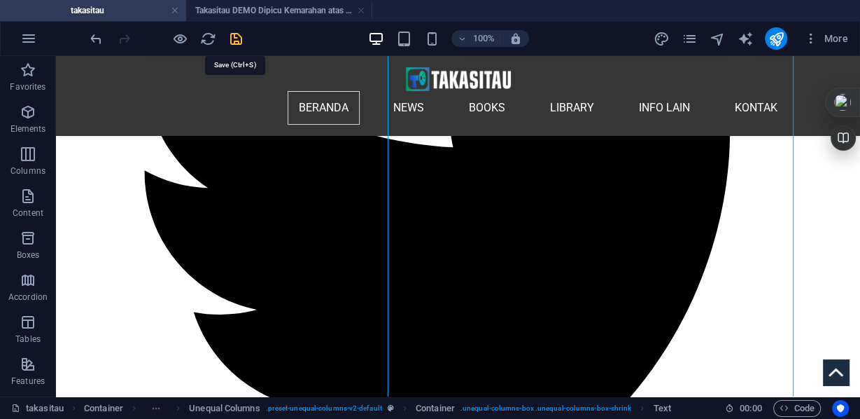
click at [229, 34] on icon "save" at bounding box center [236, 39] width 16 height 16
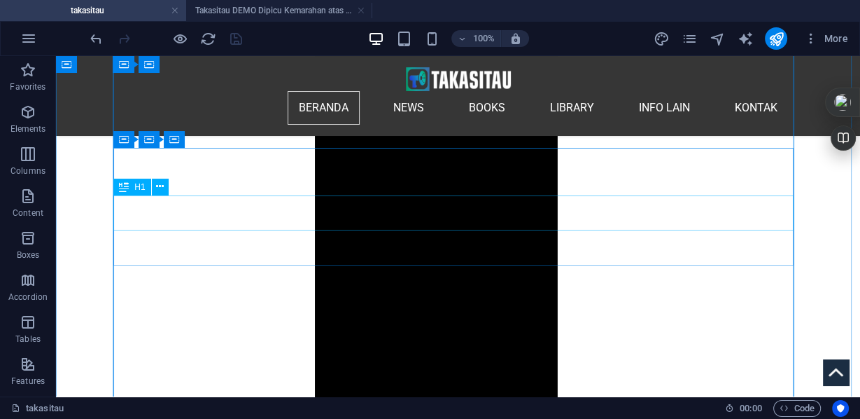
scroll to position [1117, 0]
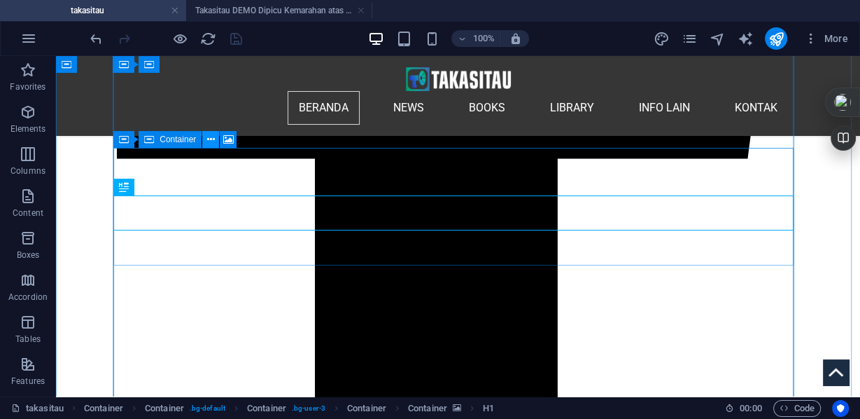
click at [211, 140] on icon at bounding box center [211, 139] width 8 height 15
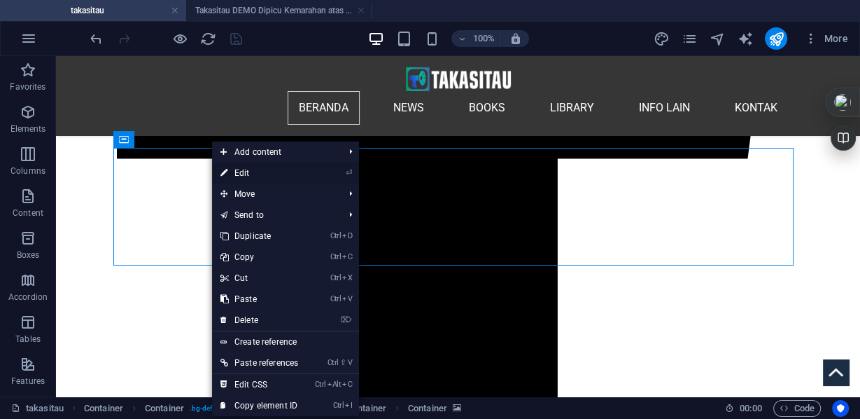
click at [239, 170] on link "⏎ Edit" at bounding box center [259, 172] width 94 height 21
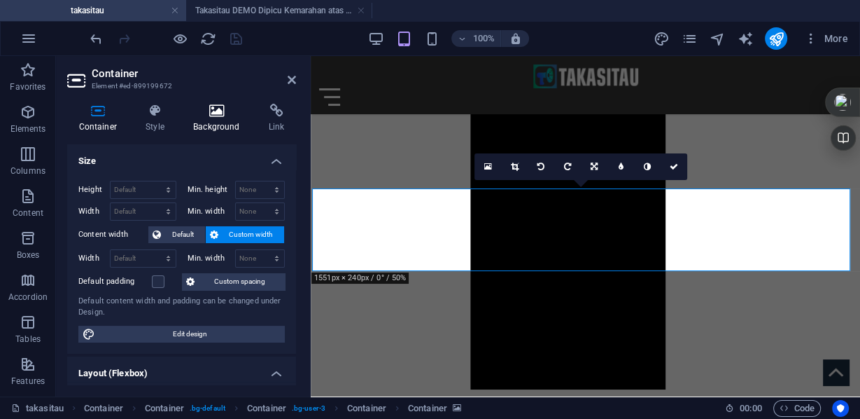
scroll to position [797, 0]
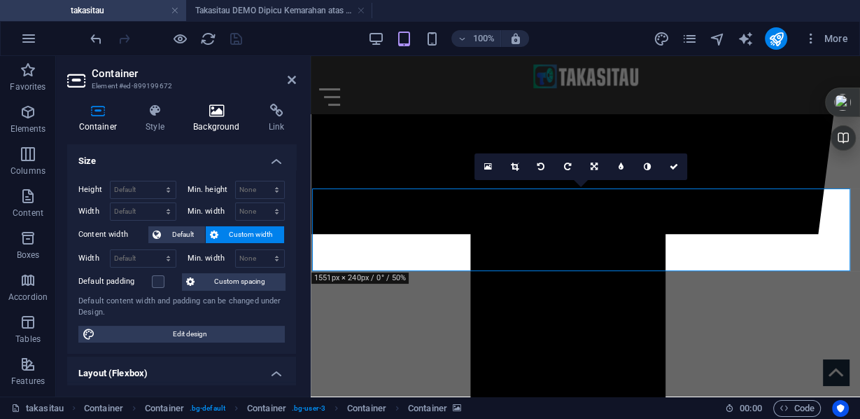
click at [203, 112] on icon at bounding box center [217, 111] width 70 height 14
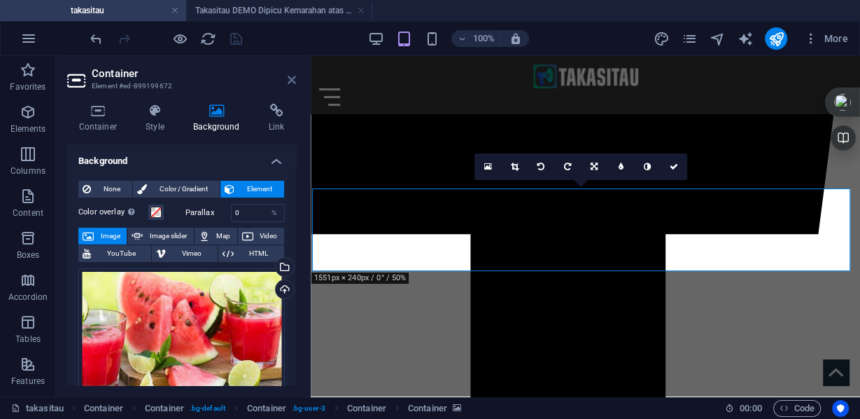
click at [292, 82] on icon at bounding box center [292, 79] width 8 height 11
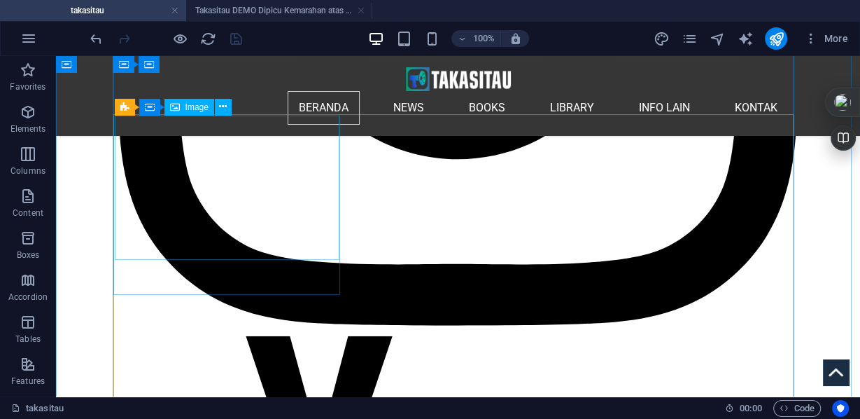
scroll to position [2741, 0]
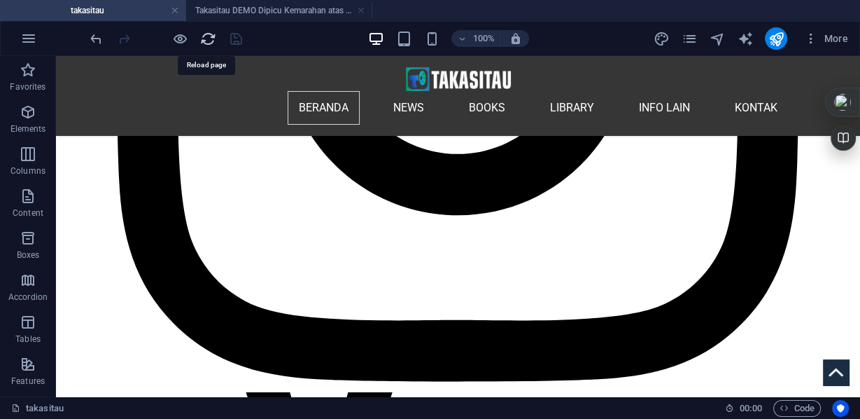
click at [207, 43] on icon "reload" at bounding box center [208, 39] width 16 height 16
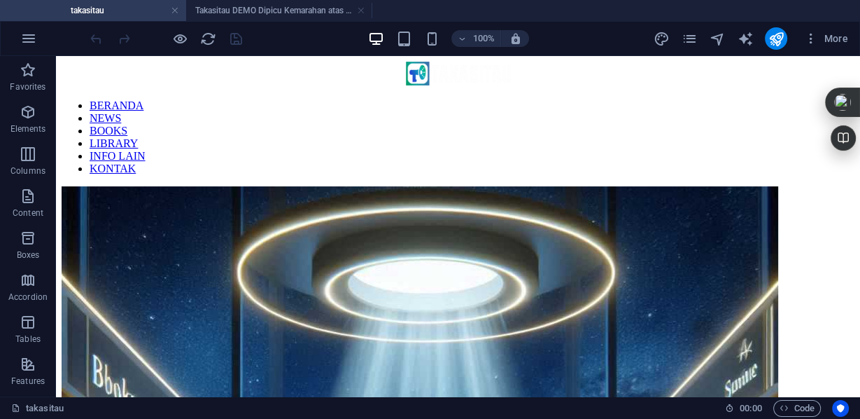
scroll to position [1288, 0]
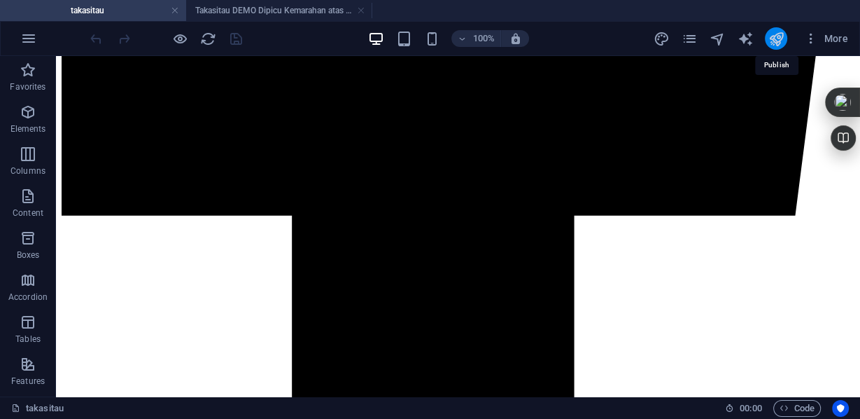
click at [716, 38] on icon "publish" at bounding box center [776, 39] width 16 height 16
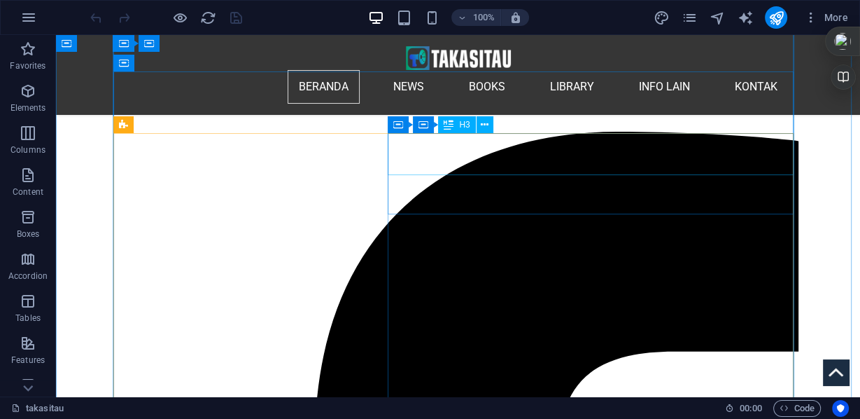
scroll to position [168, 0]
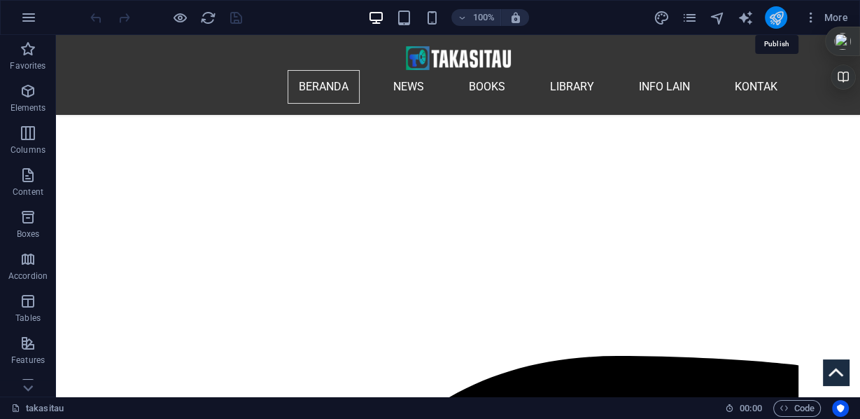
click at [776, 16] on icon "publish" at bounding box center [776, 18] width 16 height 16
